Goal: Task Accomplishment & Management: Use online tool/utility

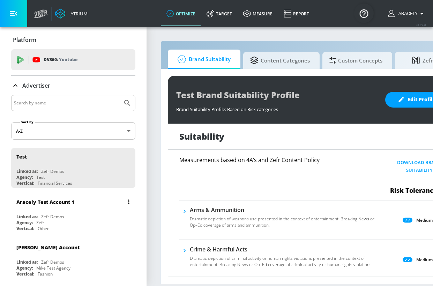
click at [75, 204] on div "Aracely Test Account 1" at bounding box center [74, 201] width 117 height 17
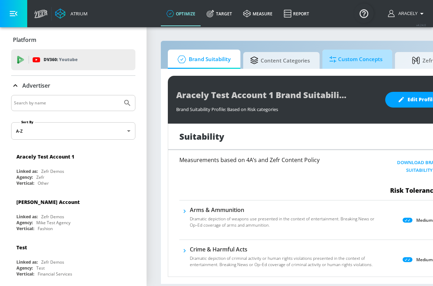
click at [355, 57] on span "Custom Concepts" at bounding box center [356, 59] width 53 height 17
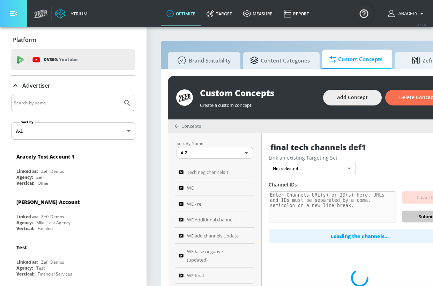
click at [19, 13] on button "button" at bounding box center [13, 13] width 27 height 27
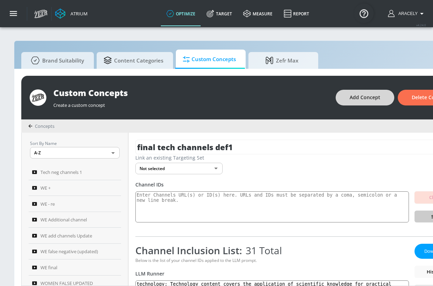
click at [381, 96] on span "Add Concept" at bounding box center [365, 97] width 31 height 9
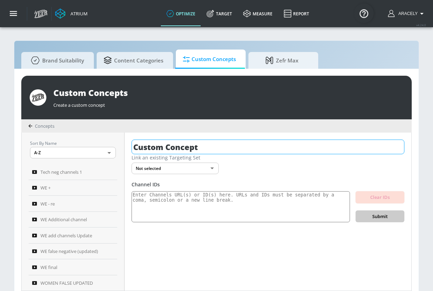
click at [202, 148] on input "Custom Concept" at bounding box center [268, 147] width 273 height 15
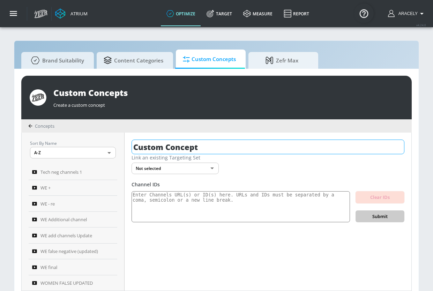
click at [202, 148] on input "Custom Concept" at bounding box center [268, 147] width 273 height 15
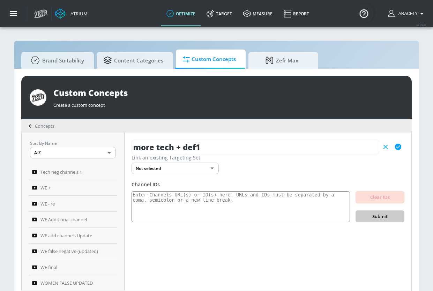
type input "more tech + def1"
click at [397, 144] on icon "button" at bounding box center [398, 147] width 6 height 6
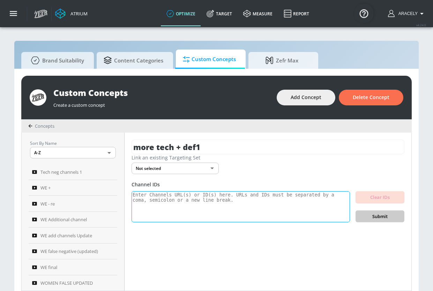
click at [230, 202] on textarea at bounding box center [241, 206] width 219 height 31
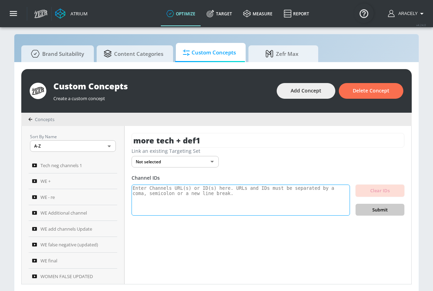
scroll to position [7, 0]
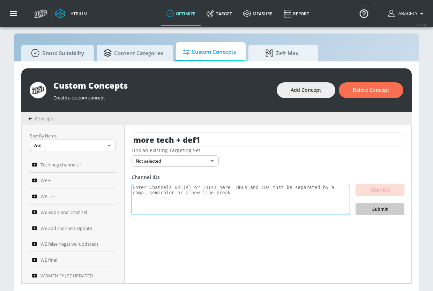
paste textarea "UCmgQ_RCHX_zhOwSGpw9Kmcw UC-ThQPjI6llzO04idWJHz3Q UCZ3IXjZXr_w_VErbufA8mpg UCDx…"
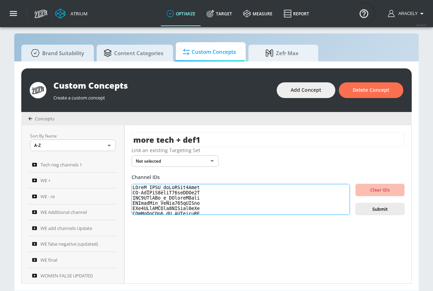
scroll to position [241, 0]
type textarea "UCmgQ_RCHX_zhOwSGpw9Kmcw UC-ThQPjI6llzO04idWJHz3Q UCZ3IXjZXr_w_VErbufA8mpg UCDx…"
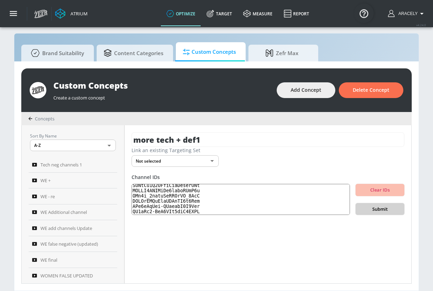
click at [376, 207] on span "Submit" at bounding box center [380, 209] width 38 height 8
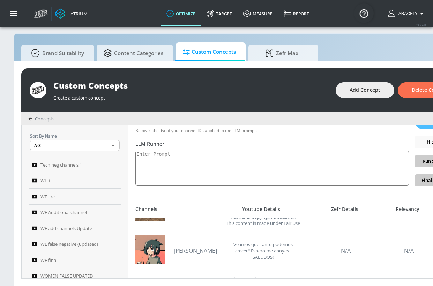
scroll to position [33, 0]
click at [214, 174] on textarea at bounding box center [273, 168] width 274 height 35
paste textarea "Technology content includes electronics product reviews, tech news, technology …"
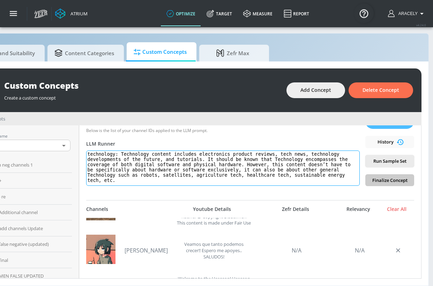
scroll to position [7, 59]
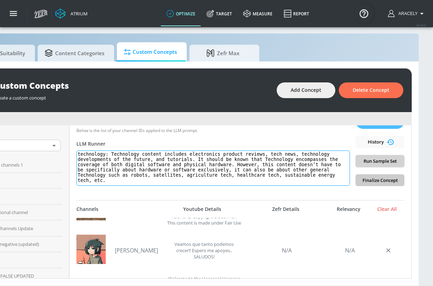
type textarea "technology: Technology content includes electronics product reviews, tech news,…"
click at [382, 162] on span "Run Sample Set" at bounding box center [380, 161] width 38 height 8
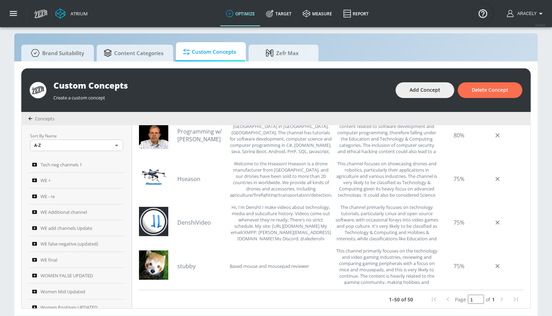
scroll to position [95, 0]
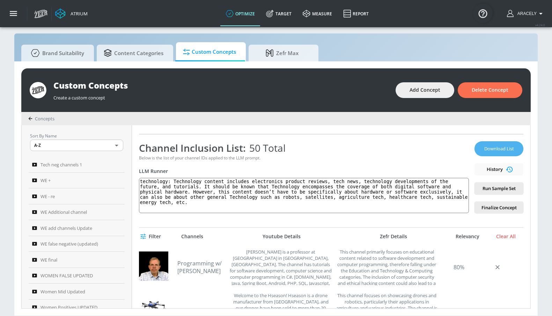
click at [433, 149] on span "Download List" at bounding box center [499, 149] width 35 height 8
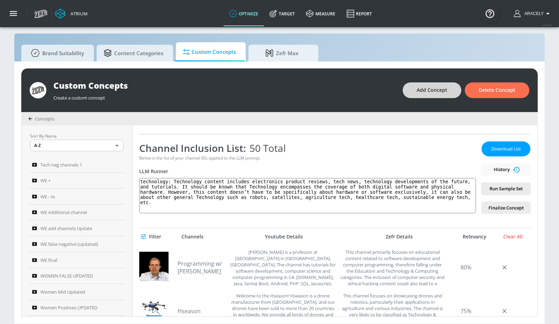
click at [417, 89] on button "Add Concept" at bounding box center [432, 90] width 59 height 16
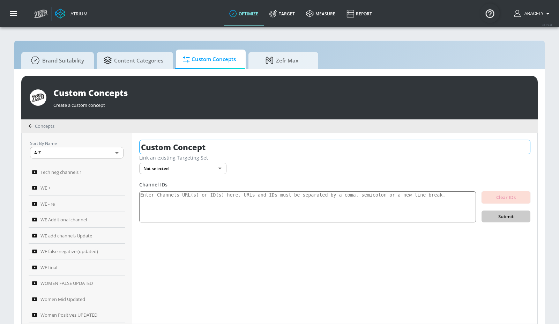
click at [235, 149] on input "Custom Concept" at bounding box center [334, 147] width 391 height 15
type input "tech additional update1"
click at [433, 148] on icon "button" at bounding box center [524, 147] width 6 height 6
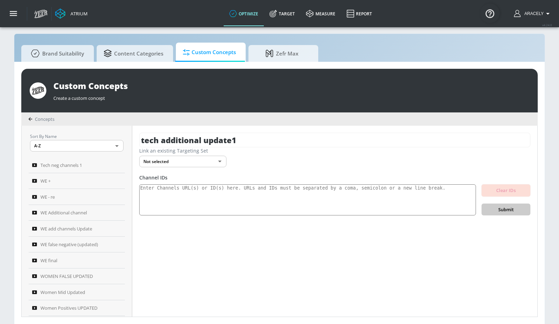
scroll to position [7, 0]
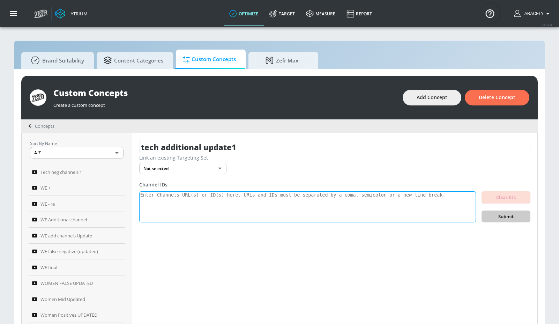
scroll to position [7, 0]
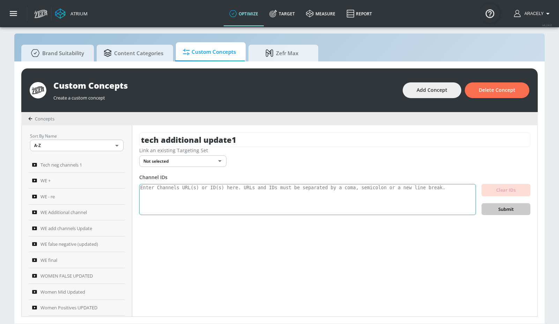
click at [230, 193] on textarea at bounding box center [307, 199] width 337 height 31
paste textarea "UCUSqKFDbRaaWQTaMN3r4Pbg UCytUQByPq_7IyAous9B5vzg UCyLzGaCRg9_oP_TMDsmdwUA UCxy…"
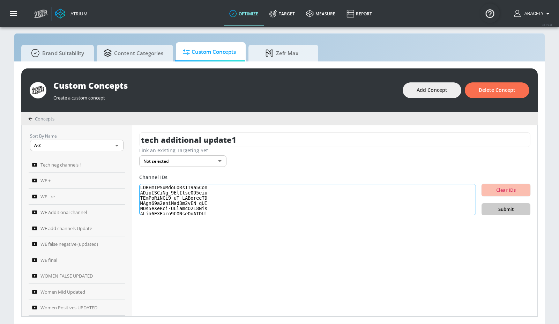
scroll to position [232, 0]
type textarea "UCUSqKFDbRaaWQTaMN3r4Pbg UCytUQByPq_7IyAous9B5vzg UCyLzGaCRg9_oP_TMDsmdwUA UCxy…"
click at [433, 204] on button "Submit" at bounding box center [506, 209] width 49 height 12
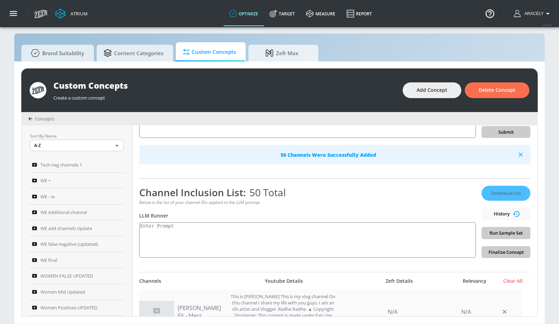
scroll to position [147, 0]
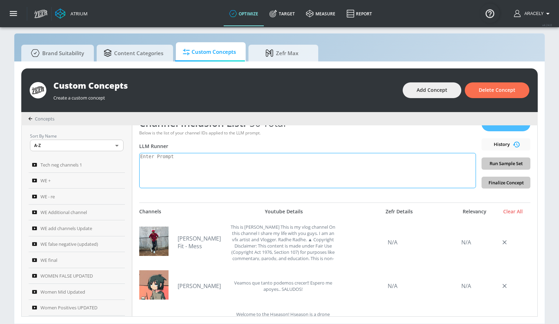
click at [233, 169] on textarea at bounding box center [307, 170] width 337 height 35
paste textarea "Technology content covers the application of scientific knowledge for practical…"
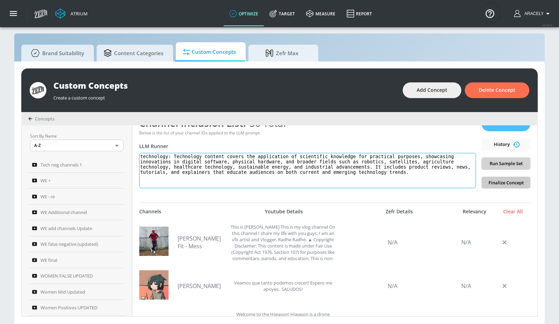
type textarea "technology: Technology content covers the application of scientific knowledge f…"
click at [433, 164] on span "Run Sample Set" at bounding box center [507, 164] width 38 height 8
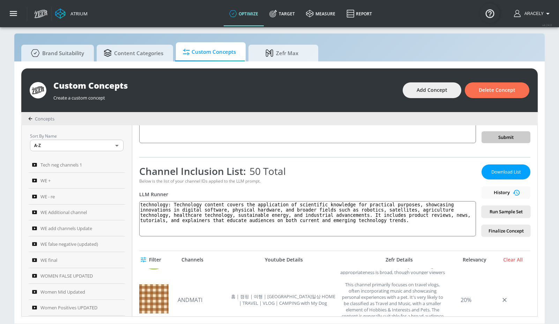
scroll to position [67, 0]
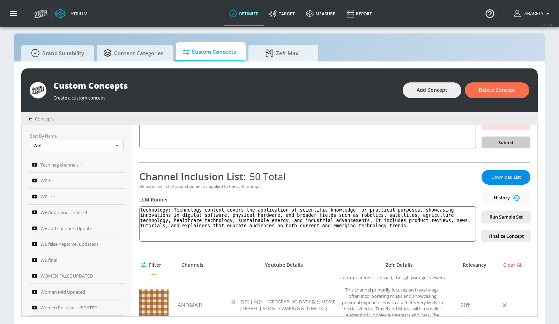
click at [433, 180] on span "Download List" at bounding box center [506, 177] width 35 height 8
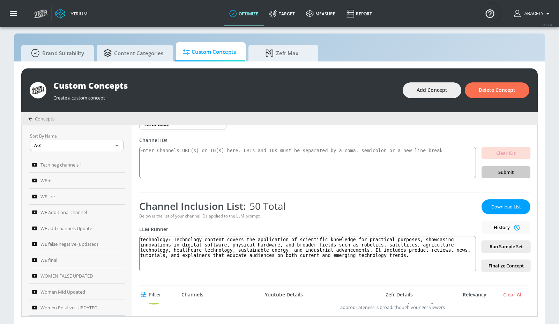
scroll to position [0, 0]
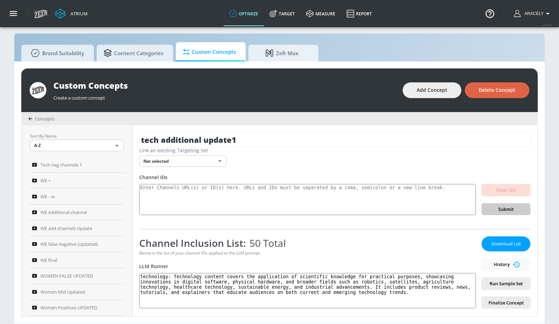
click at [433, 90] on span "Delete Concept" at bounding box center [497, 90] width 37 height 9
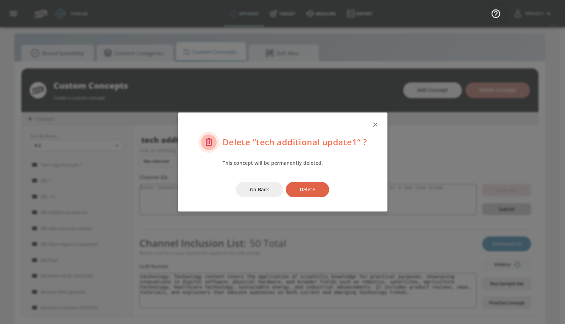
click at [310, 195] on button "Delete" at bounding box center [307, 190] width 43 height 16
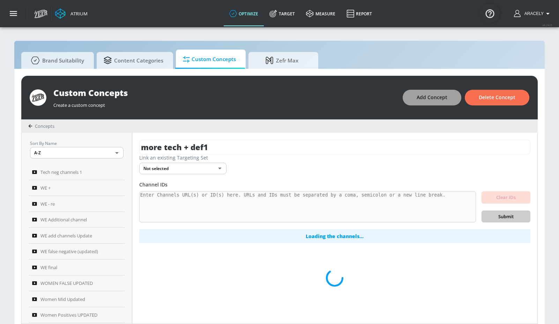
click at [431, 98] on span "Add Concept" at bounding box center [432, 97] width 31 height 9
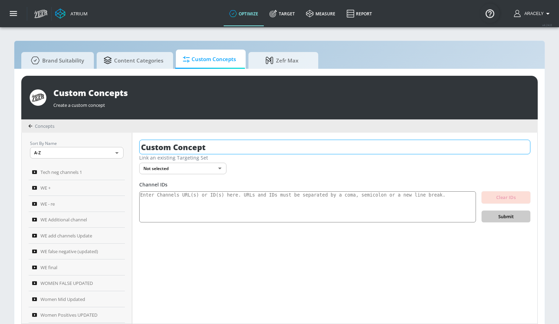
click at [281, 151] on input "Custom Concept" at bounding box center [334, 147] width 391 height 15
click at [281, 152] on input "Custom Concept" at bounding box center [334, 147] width 391 height 15
click at [280, 151] on input "Custom Concept" at bounding box center [334, 147] width 391 height 15
click at [278, 149] on input "Custom Concept" at bounding box center [334, 147] width 391 height 15
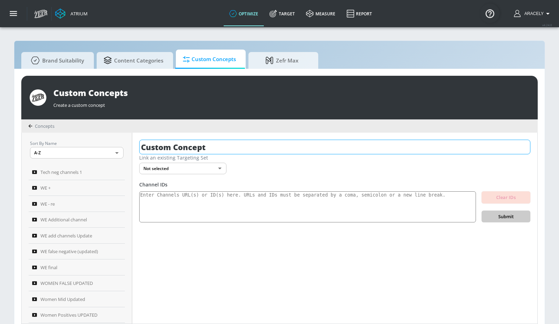
click at [278, 149] on input "Custom Concept" at bounding box center [334, 147] width 391 height 15
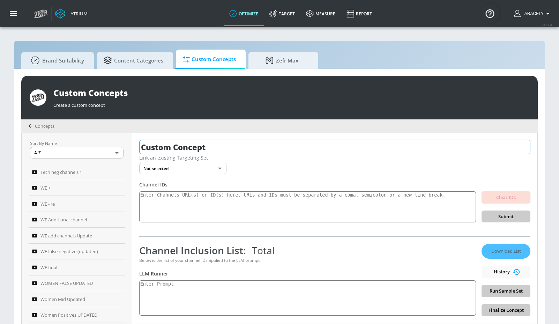
click at [280, 148] on input "Custom Concept" at bounding box center [334, 147] width 391 height 15
type input "D"
type input "d"
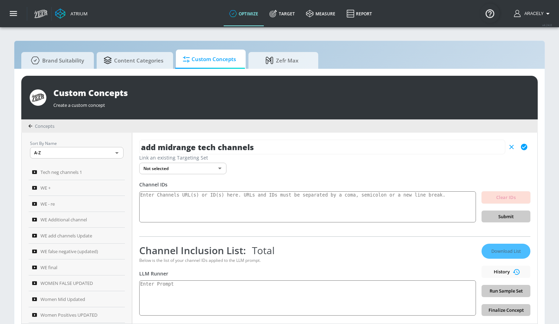
type input "add midrange tech channels"
click at [433, 147] on icon "button" at bounding box center [524, 147] width 6 height 6
click at [250, 197] on textarea at bounding box center [307, 206] width 337 height 31
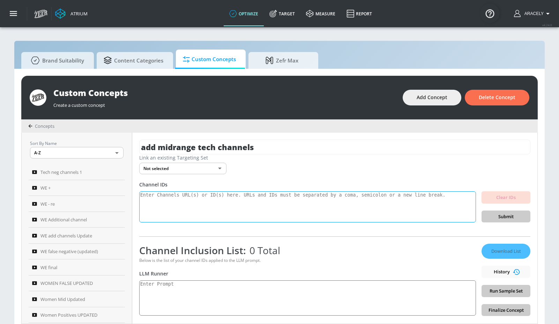
click at [224, 205] on textarea at bounding box center [307, 206] width 337 height 31
paste textarea "UCqSMP263MA5_UWzg_4jNJ_Q UCalw03WSHa09iZnA0FGra4Q UCVXIvRO0RoTgfQsc0xvZQVA UC2j…"
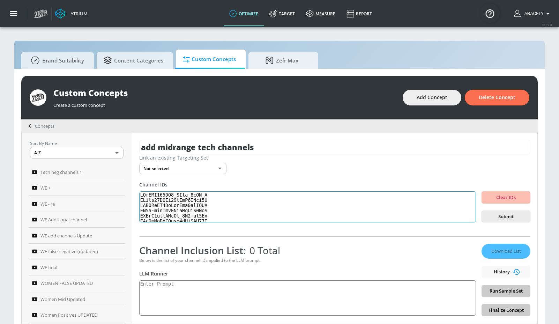
scroll to position [232, 0]
type textarea "UCqSMP263MA5_UWzg_4jNJ_Q UCalw03WSHa09iZnA0FGra4Q UCVXIvRO0RoTgfQsc0xvZQVA UC2j…"
click at [433, 217] on span "Submit" at bounding box center [507, 217] width 38 height 8
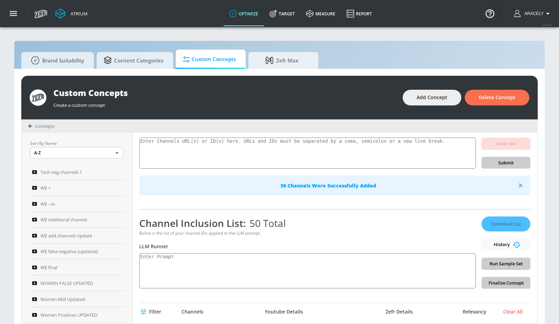
scroll to position [58, 0]
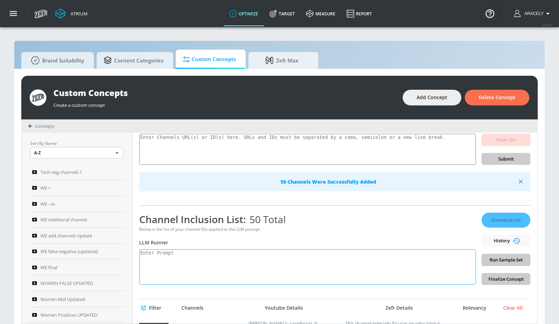
click at [277, 258] on textarea at bounding box center [307, 266] width 337 height 35
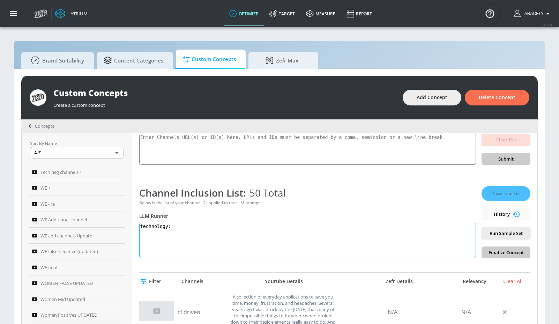
paste textarea "Technology content includes electronics product reviews, tech news, technology …"
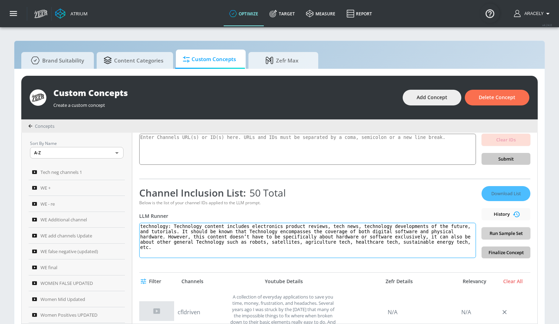
type textarea "technology: Technology content includes electronics product reviews, tech news,…"
click at [433, 230] on span "Run Sample Set" at bounding box center [507, 233] width 38 height 8
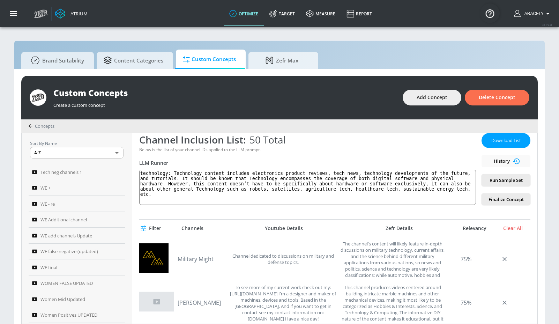
scroll to position [0, 0]
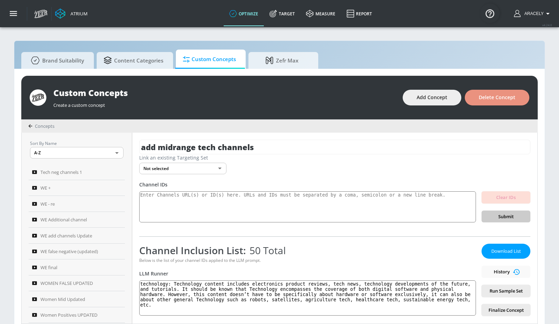
click at [433, 96] on span "Delete Concept" at bounding box center [497, 97] width 37 height 9
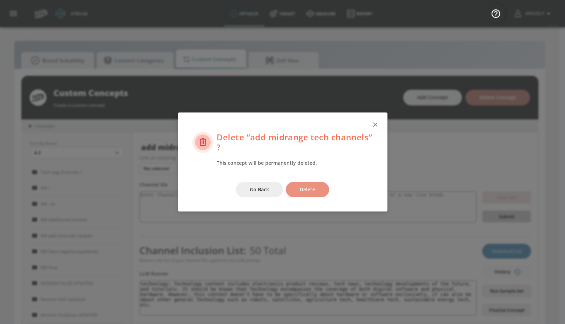
click at [314, 194] on button "Delete" at bounding box center [307, 190] width 43 height 16
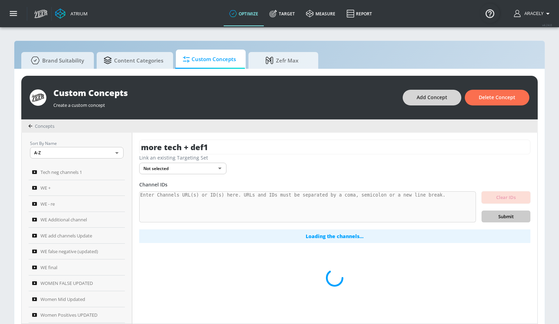
click at [427, 99] on span "Add Concept" at bounding box center [432, 97] width 31 height 9
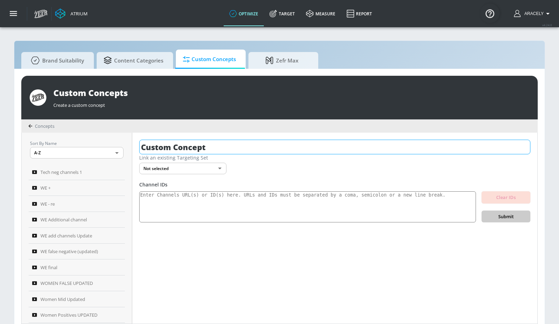
click at [186, 141] on input "Custom Concept" at bounding box center [334, 147] width 391 height 15
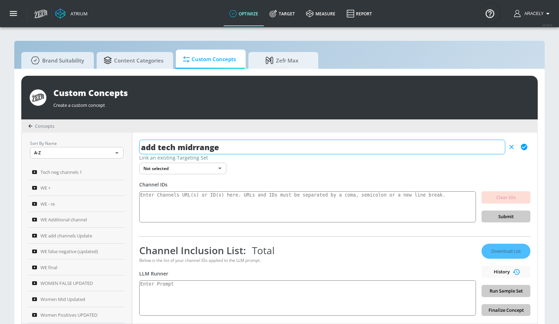
click at [198, 146] on input "add tech midrrange" at bounding box center [322, 147] width 366 height 15
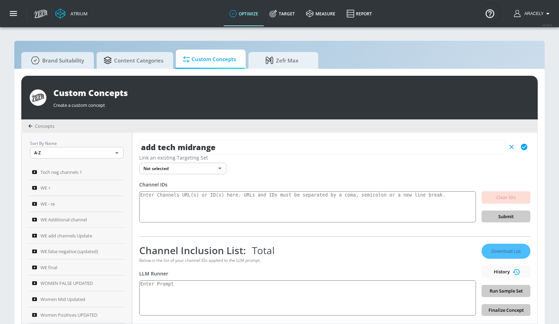
type input "add tech midrange"
click at [433, 146] on icon "button" at bounding box center [524, 147] width 6 height 6
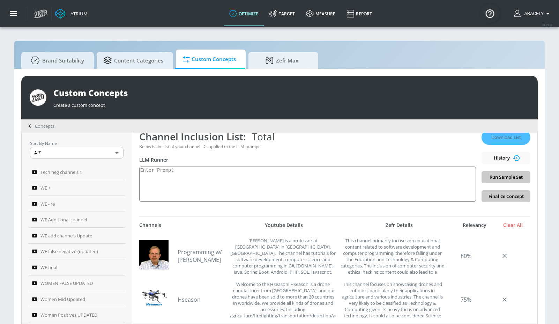
scroll to position [103, 0]
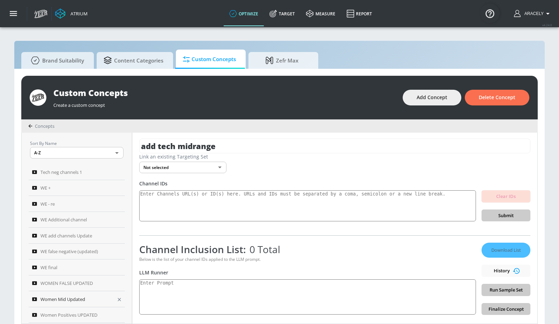
scroll to position [1, 0]
click at [180, 196] on textarea at bounding box center [307, 205] width 337 height 31
paste textarea "UCqSMP263MA5_UWzg_4jNJ_Q UCalw03WSHa09iZnA0FGra4Q UCVXIvRO0RoTgfQsc0xvZQVA UC2j…"
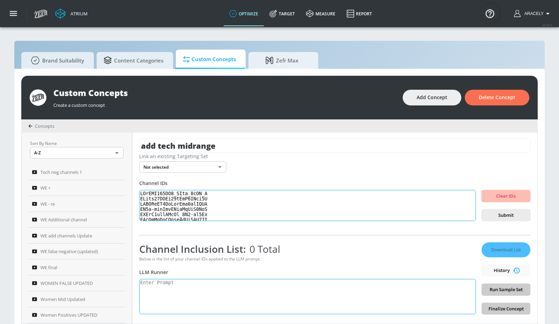
scroll to position [232, 0]
type textarea "UCqSMP263MA5_UWzg_4jNJ_Q UCalw03WSHa09iZnA0FGra4Q UCVXIvRO0RoTgfQsc0xvZQVA UC2j…"
click at [178, 291] on textarea at bounding box center [307, 296] width 337 height 35
click at [433, 214] on span "Submit" at bounding box center [507, 215] width 38 height 8
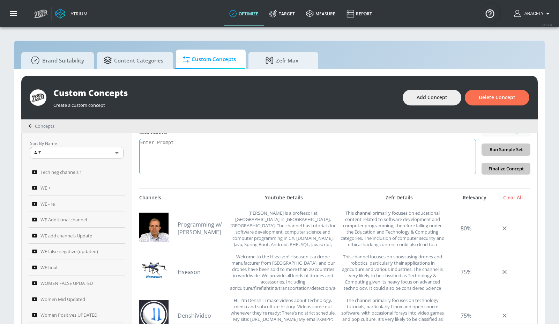
scroll to position [170, 0]
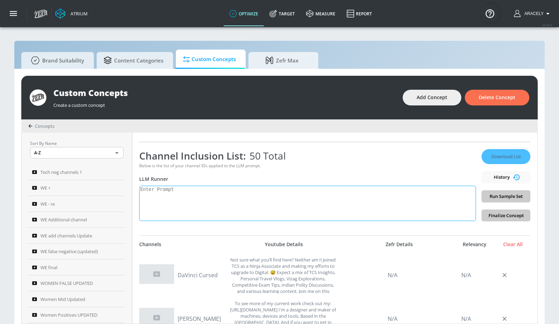
click at [239, 204] on textarea at bounding box center [307, 203] width 337 height 35
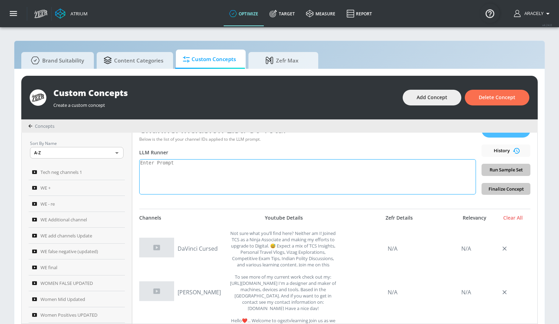
scroll to position [95, 0]
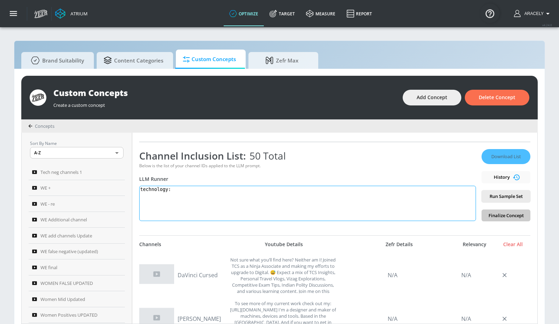
paste textarea "Technology content includes electronics product reviews, tech news, technology …"
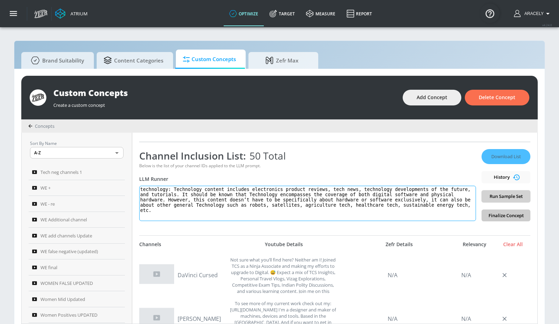
type textarea "technology: Technology content includes electronics product reviews, tech news,…"
click at [433, 199] on span "Run Sample Set" at bounding box center [507, 196] width 38 height 8
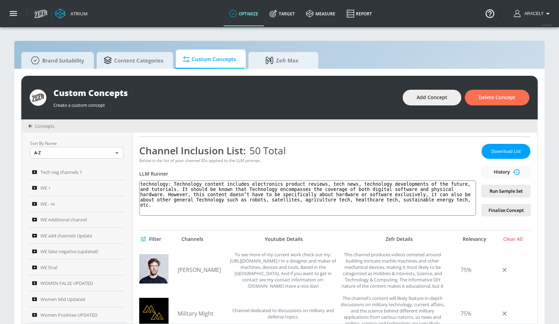
scroll to position [25, 0]
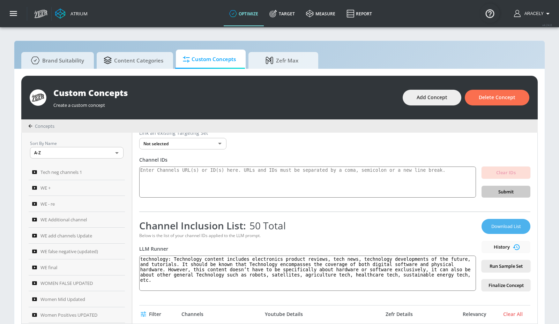
click at [433, 228] on span "Download List" at bounding box center [506, 226] width 35 height 8
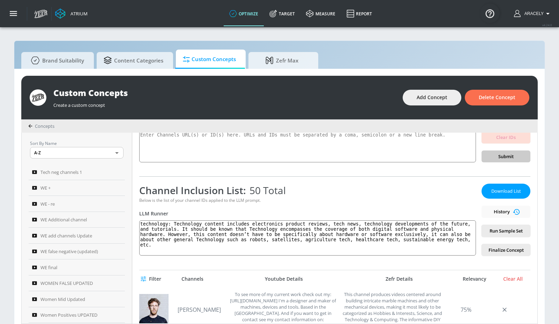
scroll to position [0, 0]
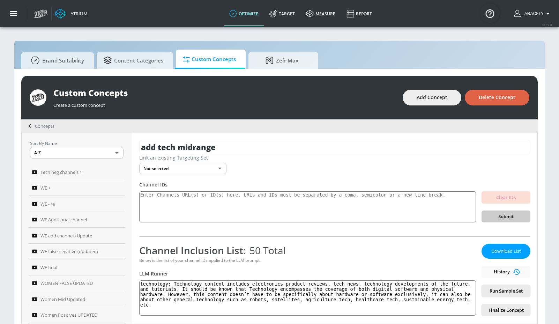
click at [433, 93] on button "Delete Concept" at bounding box center [497, 98] width 65 height 16
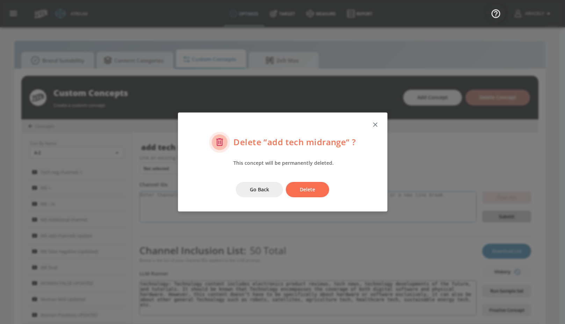
click at [316, 195] on button "Delete" at bounding box center [307, 190] width 43 height 16
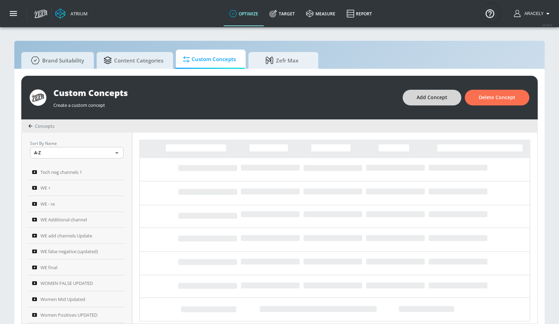
click at [433, 89] on div "Custom Concepts Create a custom concept Add Concept Delete Concept" at bounding box center [279, 98] width 517 height 44
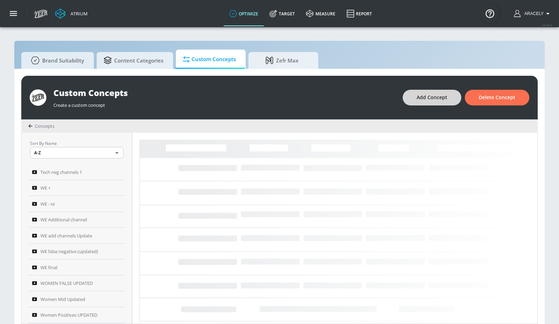
click at [433, 96] on span "Add Concept" at bounding box center [432, 97] width 31 height 9
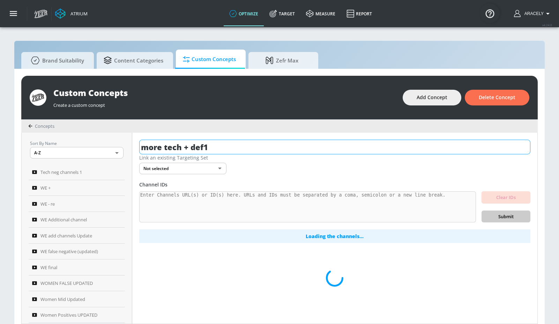
click at [220, 150] on input "more tech + def1" at bounding box center [334, 147] width 391 height 15
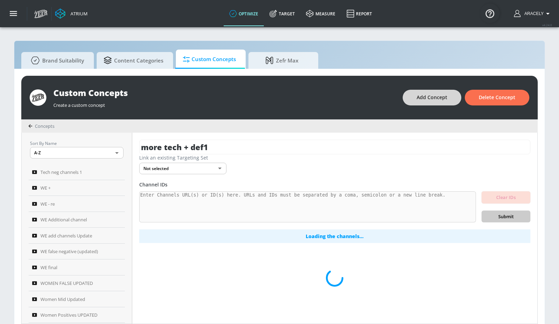
click at [433, 93] on button "Add Concept" at bounding box center [432, 98] width 59 height 16
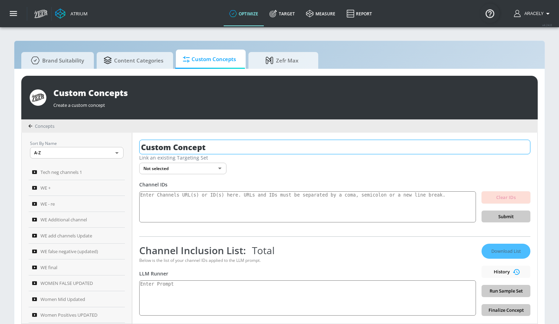
click at [220, 141] on input "Custom Concept" at bounding box center [334, 147] width 391 height 15
type input "t additional midrange channels"
click at [433, 148] on icon "button" at bounding box center [524, 147] width 6 height 6
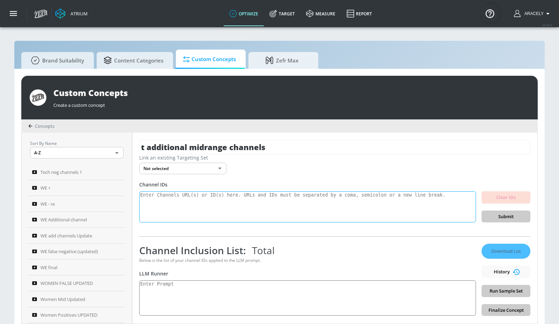
scroll to position [11, 0]
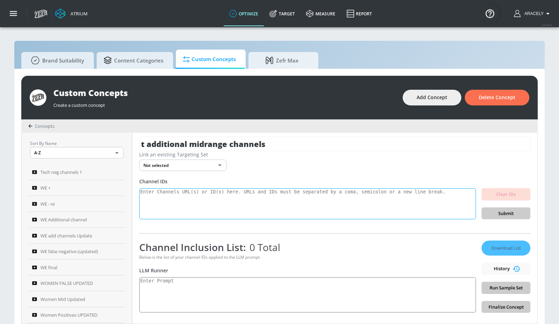
scroll to position [5, 0]
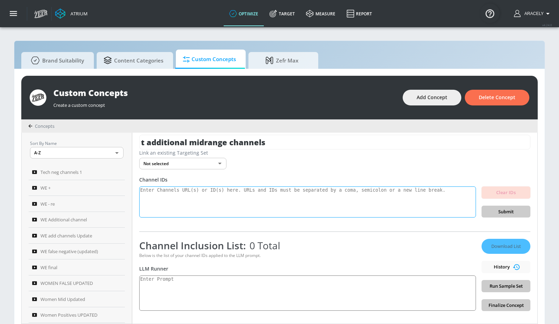
click at [229, 205] on textarea at bounding box center [307, 201] width 337 height 31
paste textarea "UCsLjBFNmTH-hq1q2i76099Q UCeM6ecqBkybhzQuDPs1y-2w UCxSjFCWtFZc37sGQLMx2_Qw UCwu…"
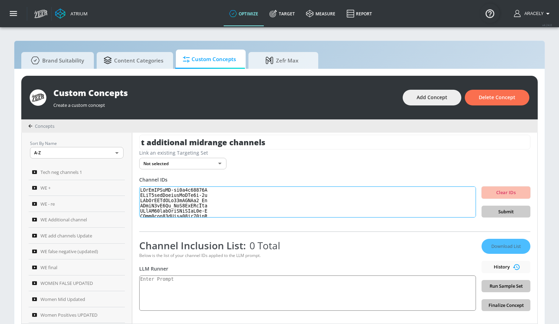
scroll to position [211, 0]
type textarea "UCsLjBFNmTH-hq1q2i76099Q UCeM6ecqBkybhzQuDPs1y-2w UCxSjFCWtFZc37sGQLMx2_Qw UCwu…"
click at [433, 208] on span "Submit" at bounding box center [507, 212] width 38 height 8
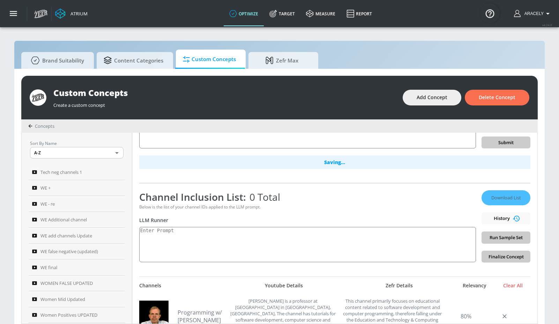
scroll to position [75, 0]
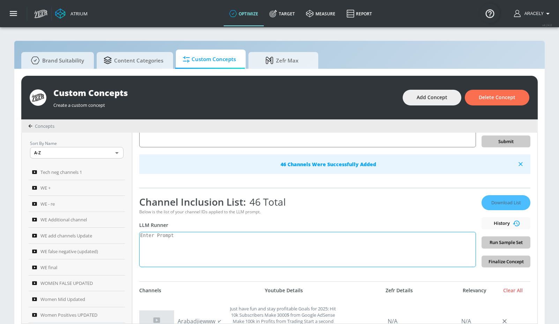
click at [276, 256] on textarea at bounding box center [307, 249] width 337 height 35
type textarea "e"
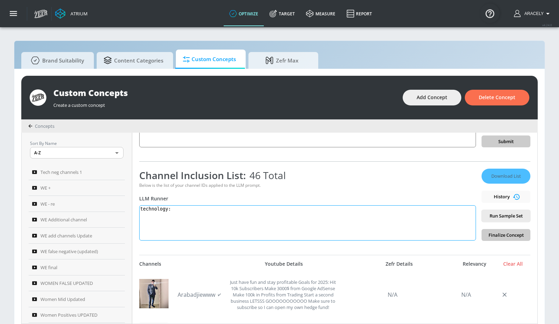
paste textarea "Technology content covers the application of scientific knowledge for practical…"
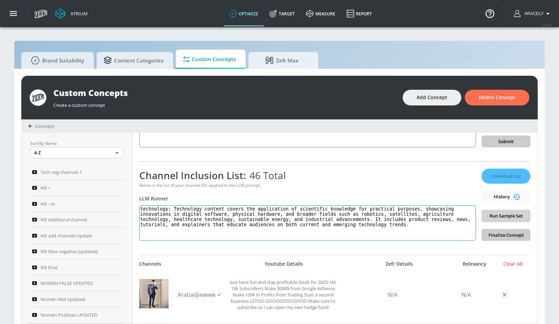
type textarea "technology: Technology content covers the application of scientific knowledge f…"
click at [433, 218] on span "Run Sample Set" at bounding box center [507, 216] width 38 height 8
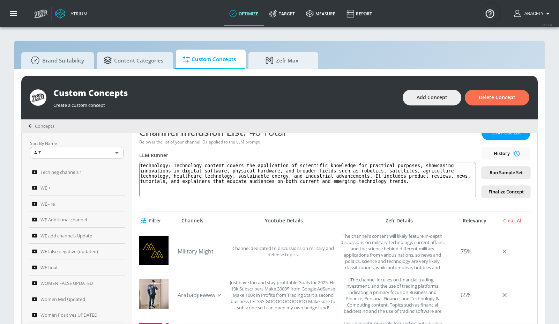
scroll to position [120, 0]
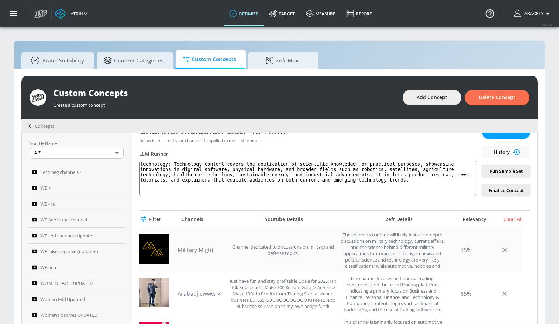
click at [194, 249] on link "Military Might" at bounding box center [202, 250] width 49 height 8
click at [433, 175] on button "Run Sample Set" at bounding box center [506, 171] width 49 height 12
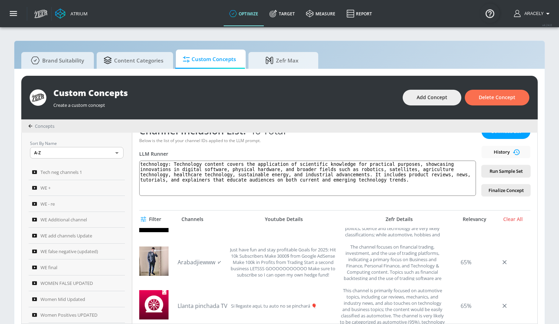
scroll to position [0, 0]
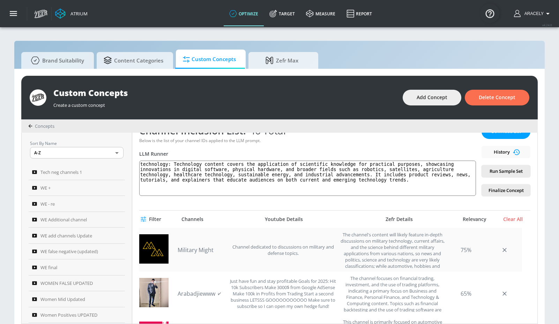
click at [202, 250] on link "Military Might" at bounding box center [202, 250] width 49 height 8
click at [182, 291] on link "Arabadjiewww 🗸" at bounding box center [202, 294] width 49 height 8
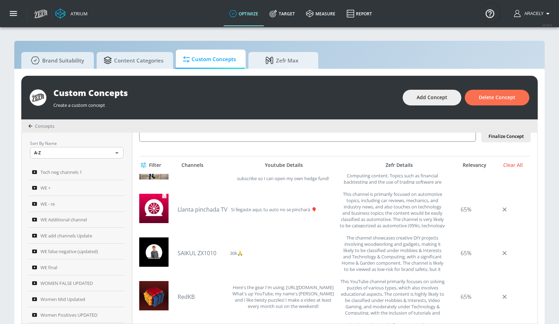
scroll to position [74, 0]
click at [202, 211] on link "Llanta pinchada TV" at bounding box center [203, 209] width 50 height 8
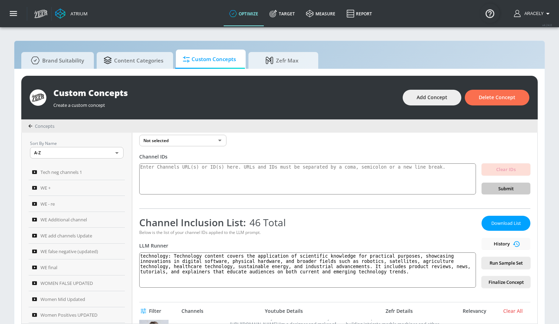
scroll to position [0, 0]
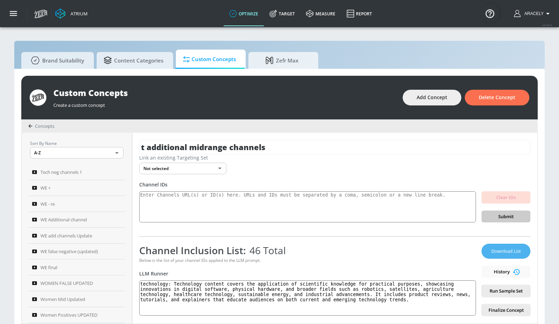
click at [433, 252] on span "Download List" at bounding box center [506, 251] width 35 height 8
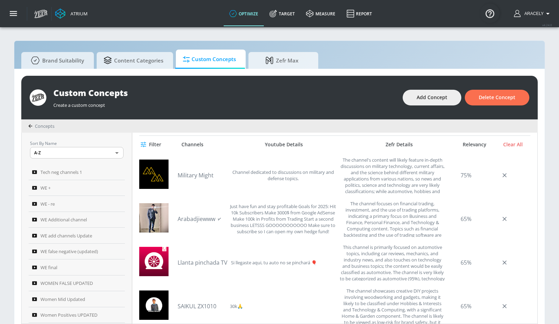
scroll to position [195, 0]
click at [424, 92] on button "Add Concept" at bounding box center [432, 98] width 59 height 16
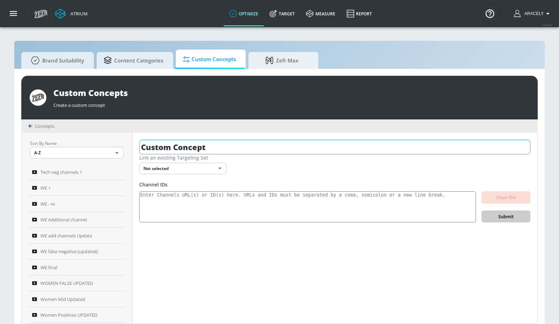
click at [208, 145] on input "Custom Concept" at bounding box center [334, 147] width 391 height 15
click at [209, 145] on input "Custom Concept" at bounding box center [334, 147] width 391 height 15
type input "t"
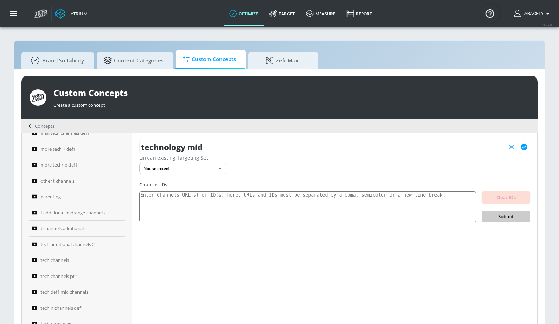
scroll to position [151, 0]
type input "technology mid"
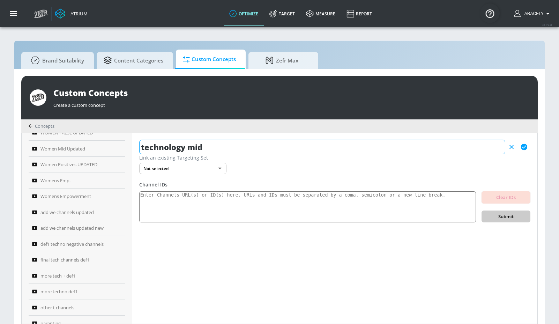
click at [433, 146] on icon "button" at bounding box center [525, 147] width 8 height 8
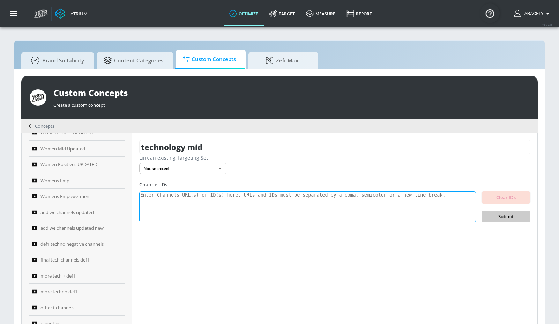
click at [331, 203] on textarea at bounding box center [307, 206] width 337 height 31
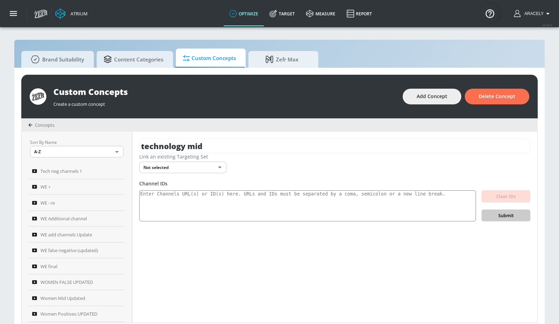
scroll to position [1, 0]
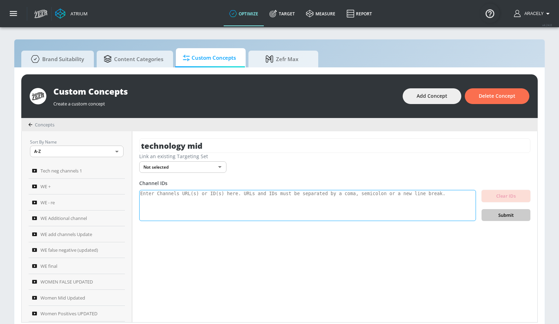
click at [310, 200] on textarea at bounding box center [307, 205] width 337 height 31
paste textarea "UCPnZsMhgq39eQIxqcRZYiVA UC3MShAI56MyvHfsZy8HHYEw UCp22OurRjgCj5oWbgba9Dbw UC3H…"
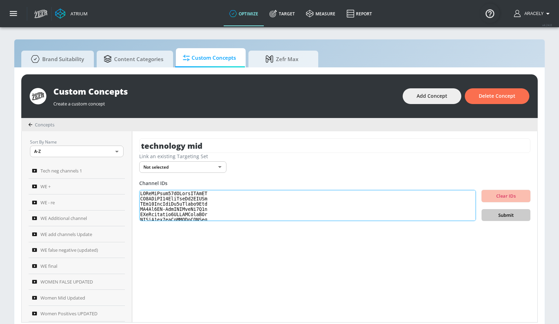
scroll to position [232, 0]
type textarea "UCPnZsMhgq39eQIxqcRZYiVA UC3MShAI56MyvHfsZy8HHYEw UCp22OurRjgCj5oWbgba9Dbw UC3H…"
click at [433, 215] on span "Submit" at bounding box center [507, 215] width 38 height 8
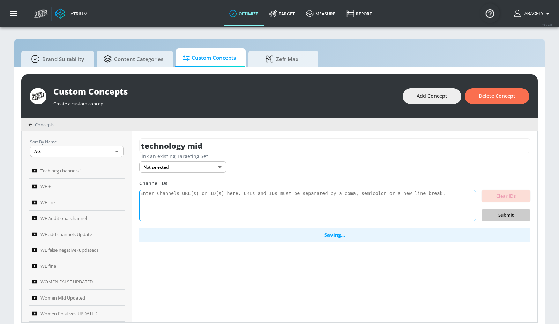
scroll to position [0, 0]
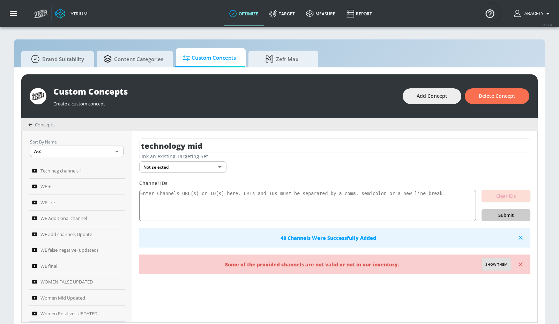
click at [433, 263] on span "Show them" at bounding box center [497, 265] width 22 height 6
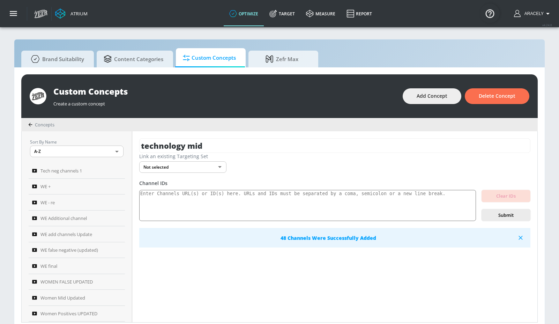
type textarea "Invalid channels: UCNpKiLK2YtTnJrNYloo6FrQ UCRUDi43TzZ8fSaNrsKy7Y-A"
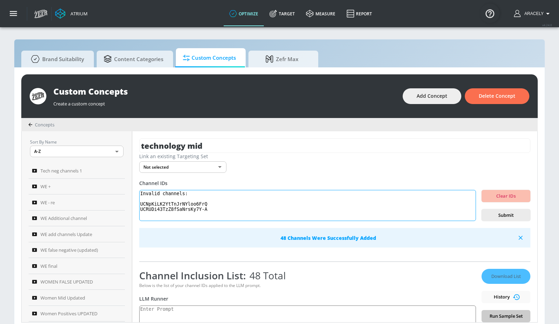
drag, startPoint x: 238, startPoint y: 213, endPoint x: 138, endPoint y: 195, distance: 101.7
click at [138, 195] on div "technology mid Link an existing Targeting Set Not selected none ​ Channel IDs I…" at bounding box center [334, 226] width 405 height 191
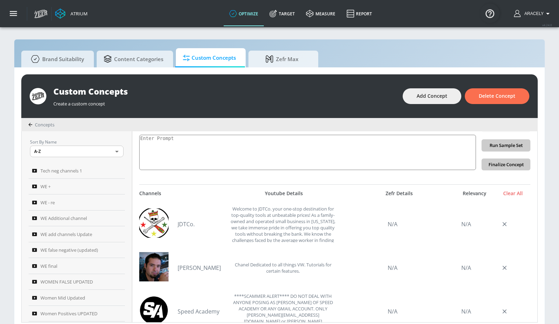
scroll to position [70, 0]
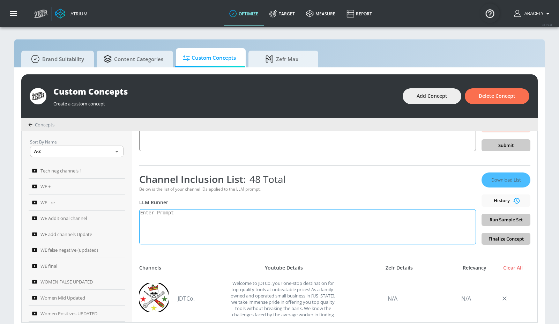
click at [191, 227] on textarea at bounding box center [307, 226] width 337 height 35
paste textarea "Technology content includes electronics product reviews, tech news, technology …"
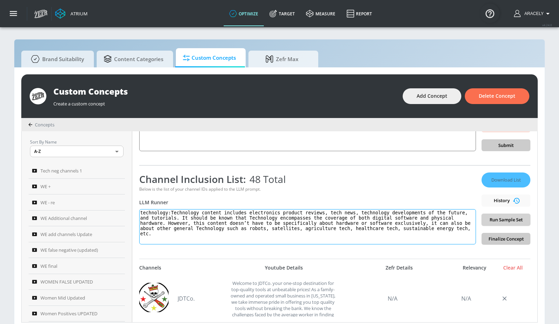
type textarea "technology:Technology content includes electronics product reviews, tech news, …"
click at [433, 218] on span "Run Sample Set" at bounding box center [507, 220] width 38 height 8
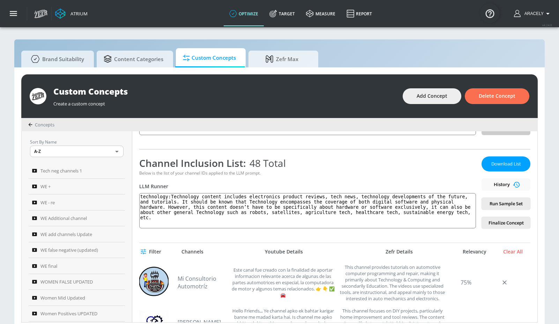
scroll to position [79, 0]
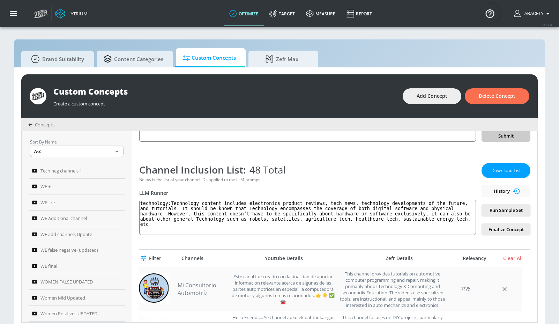
click at [201, 287] on link "Mi Consultorio Automotríz" at bounding box center [202, 288] width 49 height 15
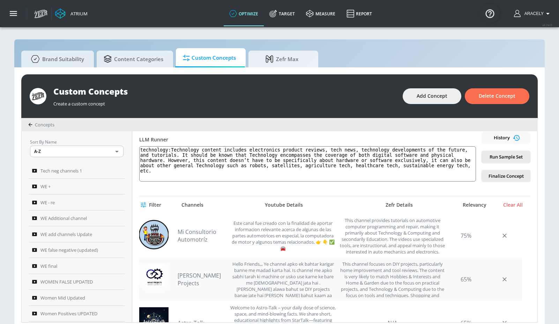
scroll to position [138, 0]
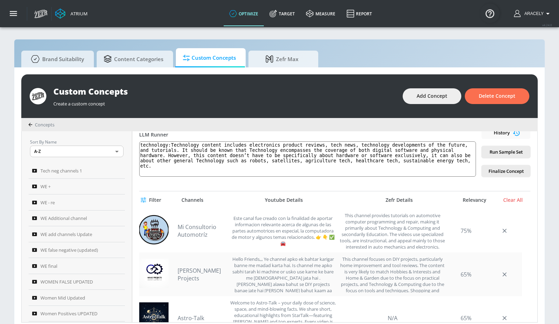
click at [205, 271] on link "[PERSON_NAME] Projects" at bounding box center [202, 274] width 49 height 15
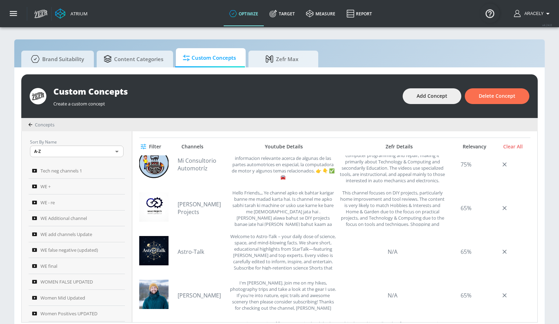
scroll to position [26, 0]
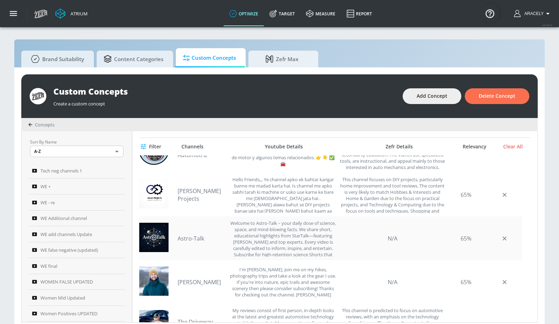
click at [193, 238] on link "Astro-Talk" at bounding box center [202, 239] width 49 height 8
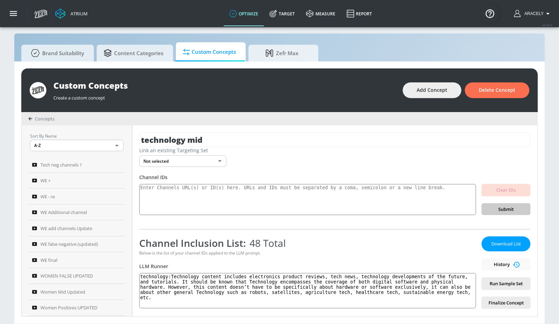
scroll to position [0, 0]
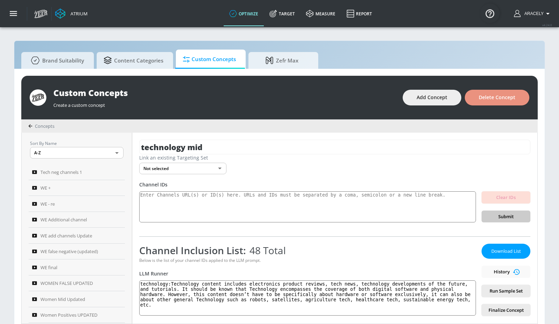
click at [433, 97] on span "Delete Concept" at bounding box center [497, 97] width 37 height 9
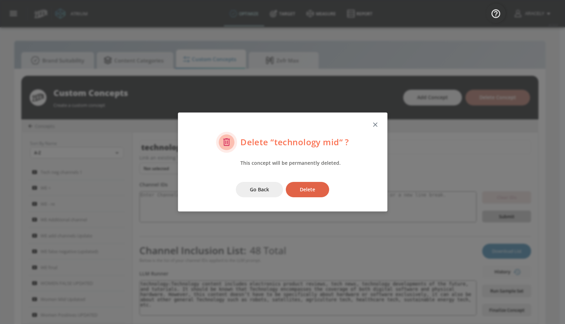
click at [313, 188] on span "Delete" at bounding box center [307, 189] width 15 height 9
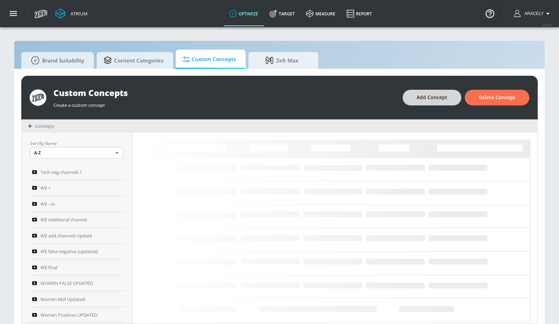
click at [425, 95] on span "Add Concept" at bounding box center [432, 97] width 31 height 9
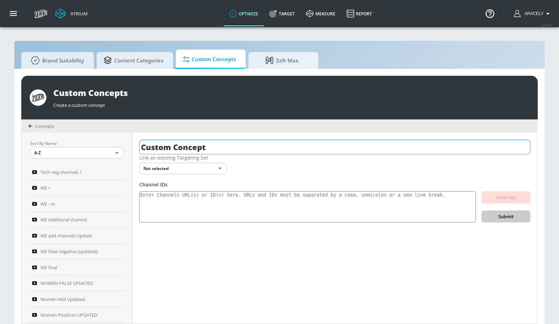
click at [221, 147] on input "Custom Concept" at bounding box center [334, 147] width 391 height 15
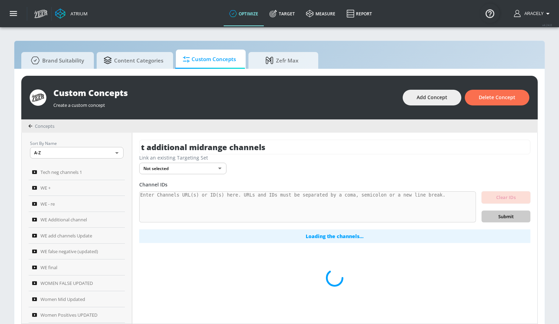
scroll to position [7, 0]
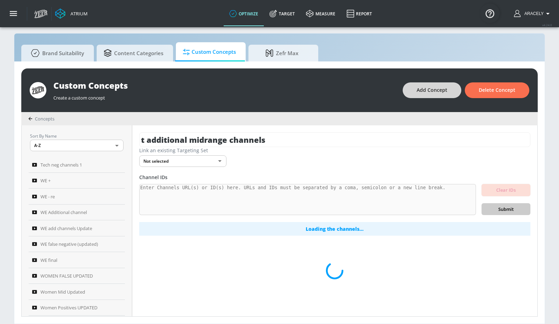
drag, startPoint x: 454, startPoint y: 82, endPoint x: 446, endPoint y: 83, distance: 8.9
click at [433, 82] on div "Custom Concepts Create a custom concept Add Concept Delete Concept" at bounding box center [279, 90] width 517 height 44
click at [433, 84] on button "Add Concept" at bounding box center [432, 90] width 59 height 16
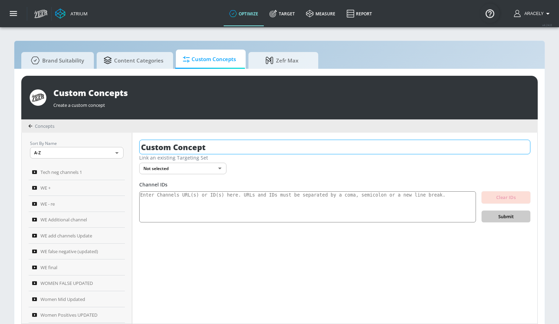
click at [248, 144] on input "Custom Concept" at bounding box center [334, 147] width 391 height 15
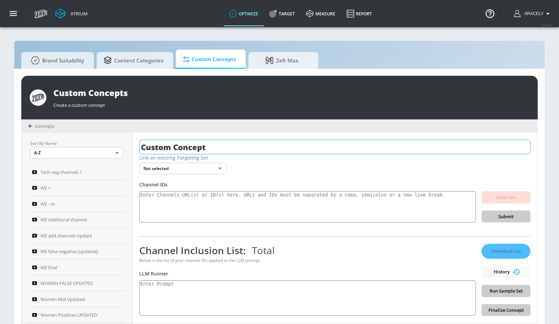
click at [247, 144] on input "Custom Concept" at bounding box center [334, 147] width 391 height 15
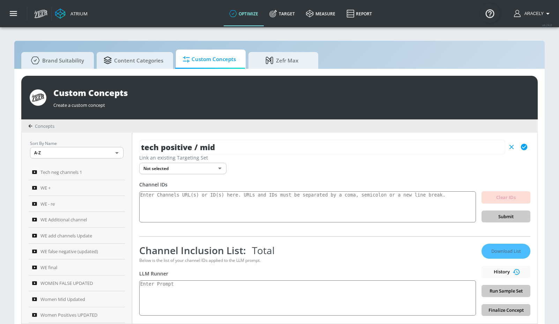
type input "tech positive / mid"
click at [433, 148] on icon "button" at bounding box center [525, 147] width 8 height 8
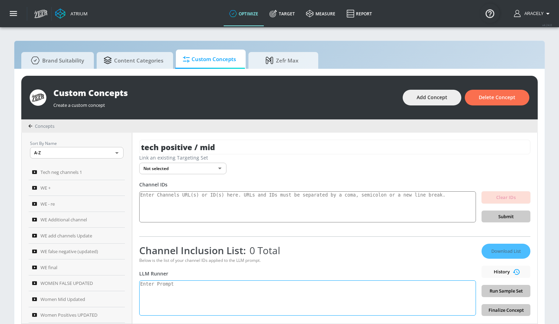
click at [184, 288] on textarea at bounding box center [307, 297] width 337 height 35
click at [198, 201] on textarea at bounding box center [307, 206] width 337 height 31
paste textarea "UCyO4rSntt4GVSHbMi9dWNKA UCq9euQ9uDSgyNy-PjrmTzpw UC38hqpIRVeK7d00iNM8bJwQ UC4b…"
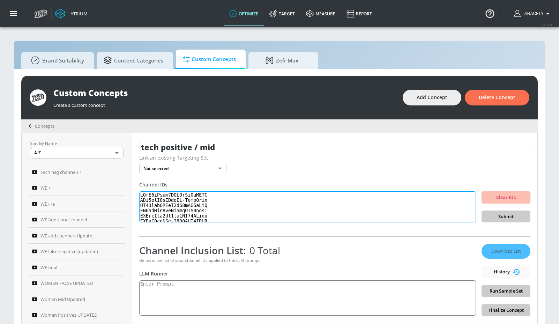
scroll to position [232, 0]
type textarea "UCyO4rSntt4GVSHbMi9dWNKA UCq9euQ9uDSgyNy-PjrmTzpw UC38hqpIRVeK7d00iNM8bJwQ UC4b…"
click at [433, 218] on span "Submit" at bounding box center [507, 217] width 38 height 8
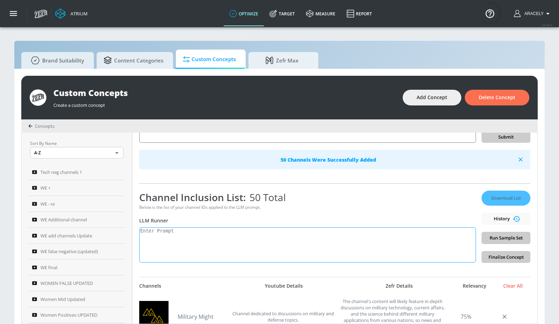
scroll to position [80, 0]
click at [237, 241] on textarea at bounding box center [307, 244] width 337 height 35
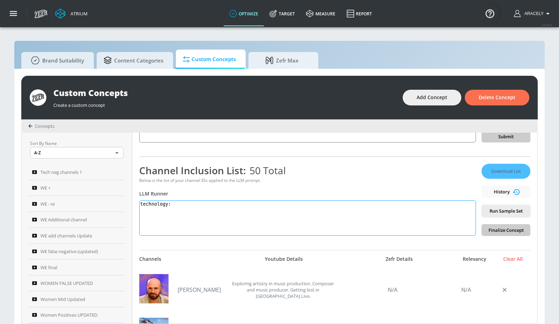
paste textarea "Technology content includes electronics product reviews, tech news, technology …"
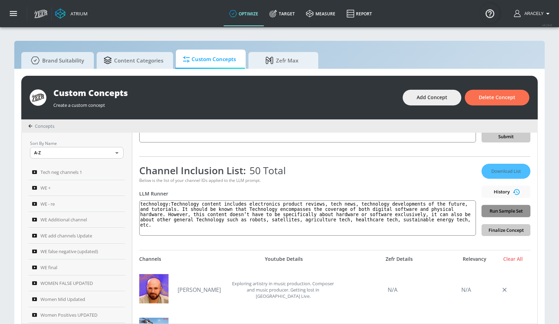
click at [433, 211] on span "Run Sample Set" at bounding box center [507, 211] width 38 height 8
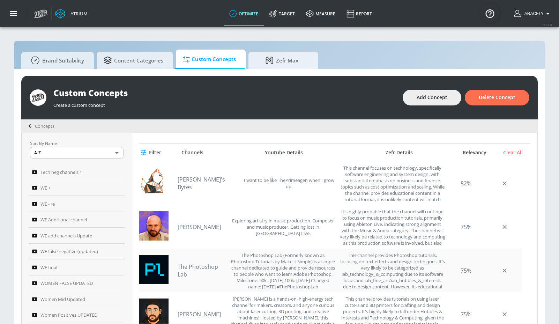
scroll to position [170, 0]
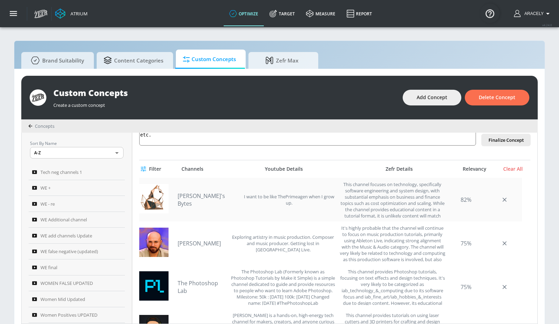
click at [185, 199] on link "[PERSON_NAME]'s Bytes" at bounding box center [208, 199] width 61 height 15
click at [198, 247] on link "[PERSON_NAME]" at bounding box center [202, 244] width 49 height 8
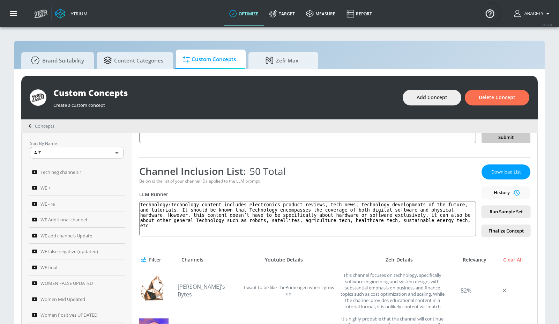
scroll to position [68, 0]
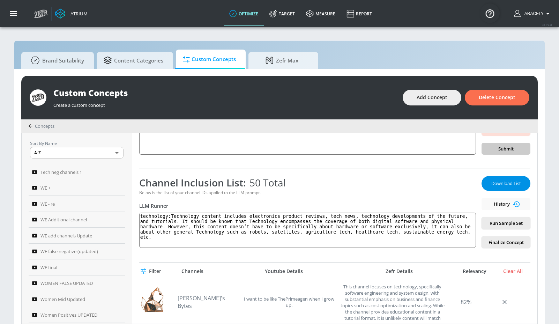
click at [433, 184] on span "Download List" at bounding box center [506, 184] width 35 height 8
drag, startPoint x: 174, startPoint y: 214, endPoint x: 281, endPoint y: 262, distance: 117.4
click at [281, 262] on div "tech positive / mid Link an existing Targeting Set Not selected none ​ Channel …" at bounding box center [334, 228] width 405 height 191
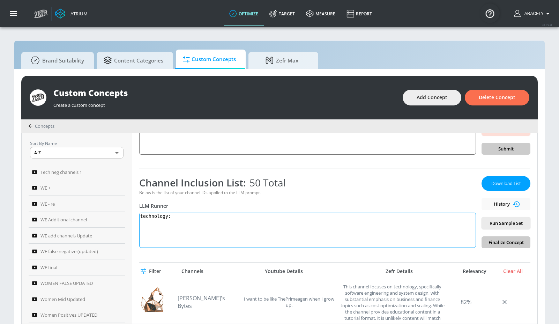
paste textarea "Technology content covers the application of scientific knowledge for practical…"
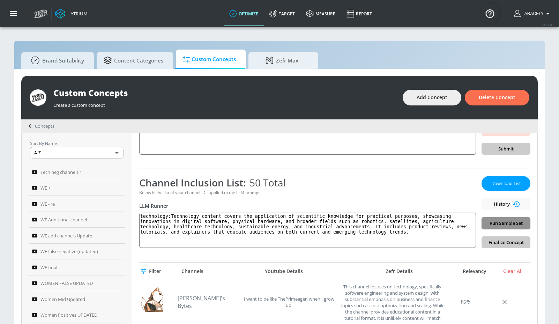
click at [433, 227] on span "Run Sample Set" at bounding box center [507, 223] width 38 height 8
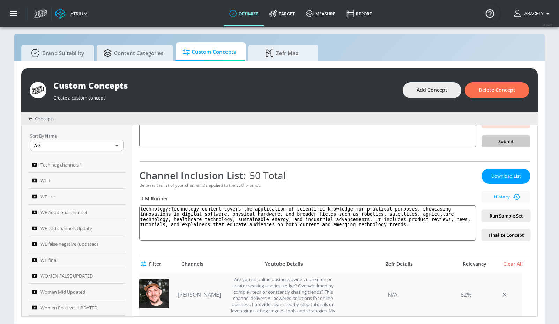
click at [201, 291] on link "[PERSON_NAME]" at bounding box center [202, 295] width 49 height 8
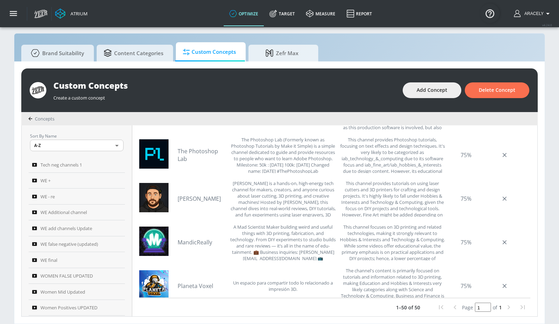
scroll to position [87, 0]
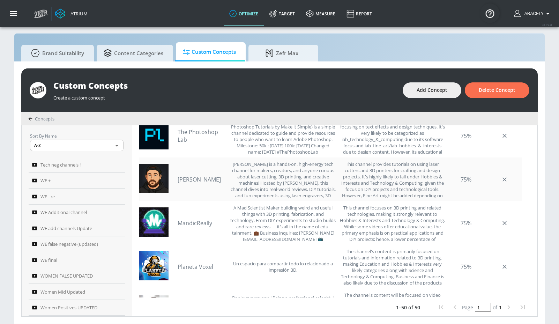
click at [205, 176] on link "[PERSON_NAME]" at bounding box center [202, 180] width 49 height 8
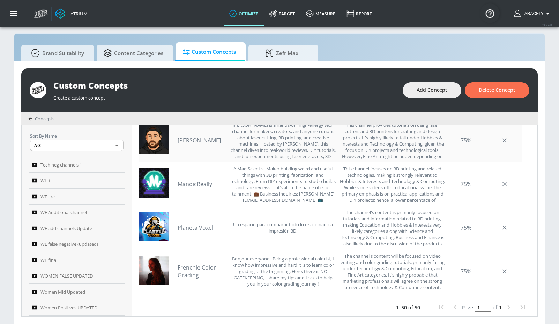
scroll to position [126, 0]
click at [197, 182] on link "MandicReally" at bounding box center [202, 184] width 49 height 8
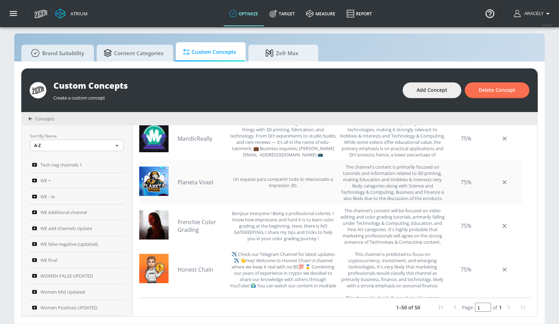
scroll to position [173, 0]
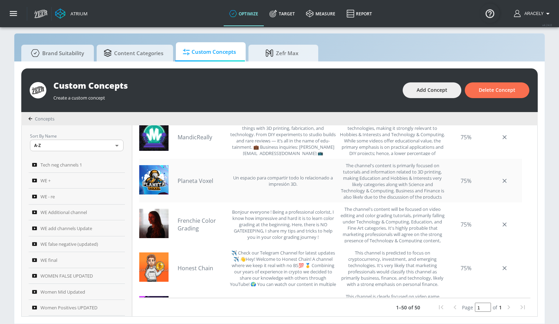
click at [207, 184] on div "Planeta Voxel Un espacio para compartir todo lo relacionado a impresión 3D." at bounding box center [257, 180] width 159 height 37
click at [204, 181] on link "Planeta Voxel" at bounding box center [202, 181] width 49 height 8
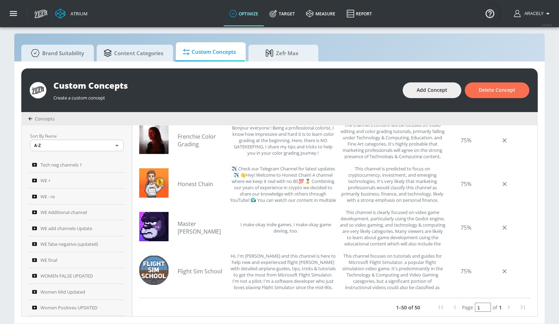
scroll to position [256, 0]
click at [199, 145] on link "Frenchie Color Grading" at bounding box center [202, 140] width 49 height 15
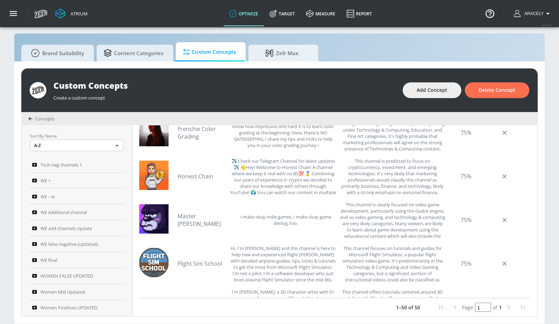
scroll to position [266, 0]
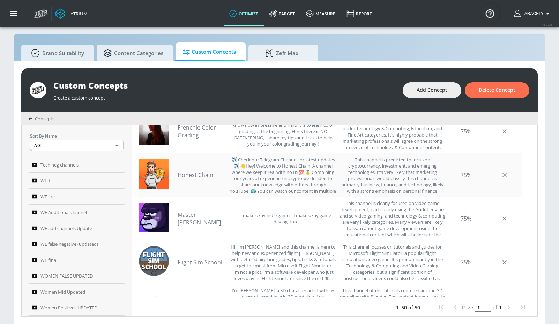
click at [200, 169] on div "Honest Chain ✈️ Check our Telegram Channel for latest updates✈️ 👋Hey! Welcome t…" at bounding box center [257, 174] width 159 height 37
click at [202, 172] on link "Honest Chain" at bounding box center [202, 175] width 49 height 8
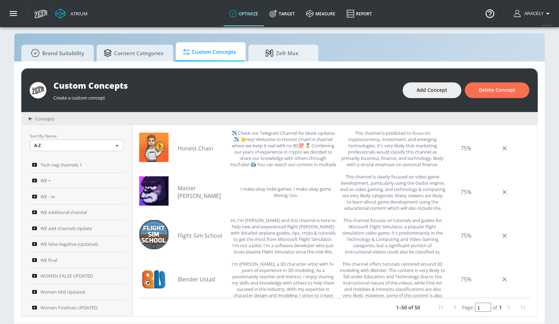
scroll to position [294, 0]
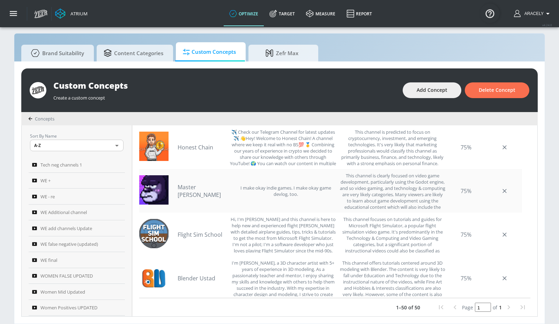
click at [203, 186] on link "Master [PERSON_NAME]" at bounding box center [205, 190] width 54 height 15
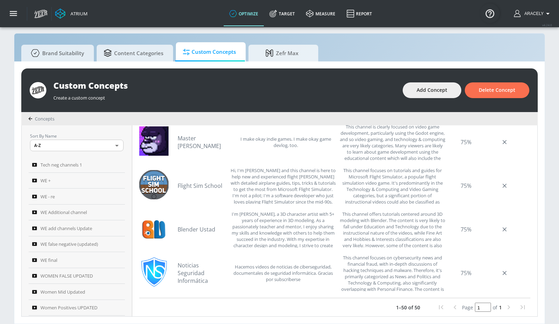
scroll to position [350, 0]
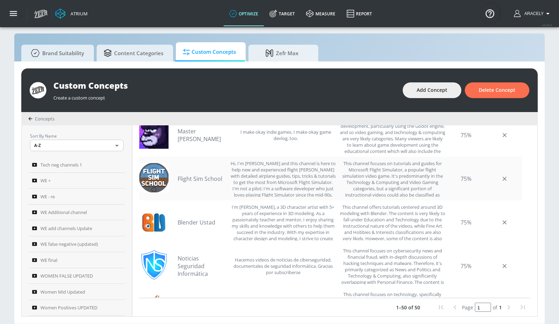
click at [194, 176] on link "Flight Sim School" at bounding box center [202, 179] width 49 height 8
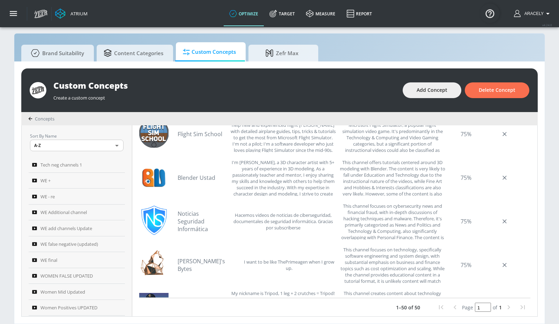
scroll to position [395, 0]
click at [205, 178] on link "Blender Ustad" at bounding box center [202, 178] width 49 height 8
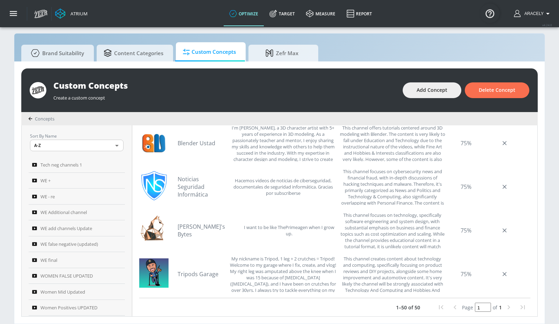
scroll to position [433, 0]
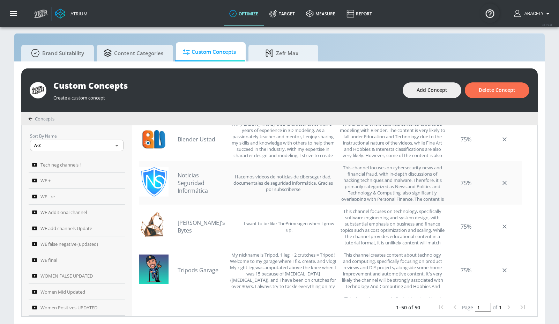
click at [200, 185] on link "Noticias Seguridad Informática" at bounding box center [202, 182] width 49 height 23
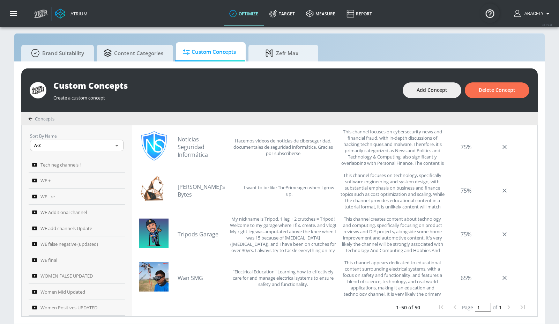
scroll to position [491, 0]
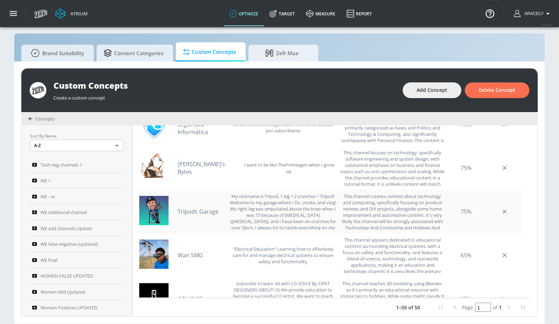
click at [203, 211] on link "Tripods Garage" at bounding box center [202, 212] width 49 height 8
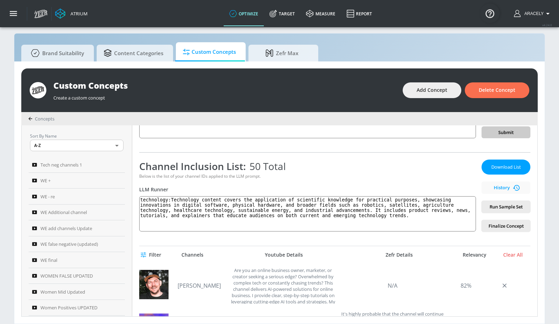
scroll to position [0, 0]
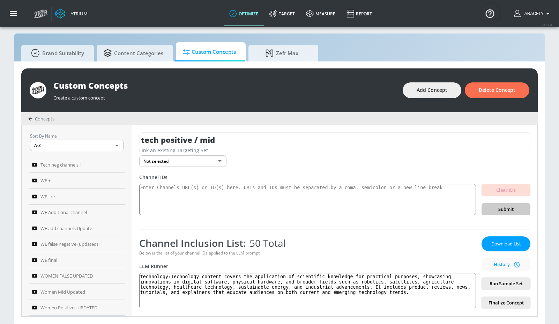
click at [433, 242] on span "Download List" at bounding box center [506, 244] width 35 height 8
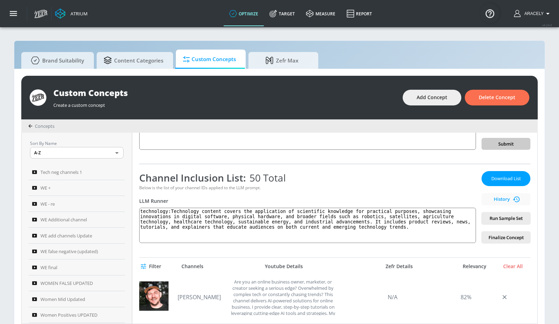
scroll to position [71, 0]
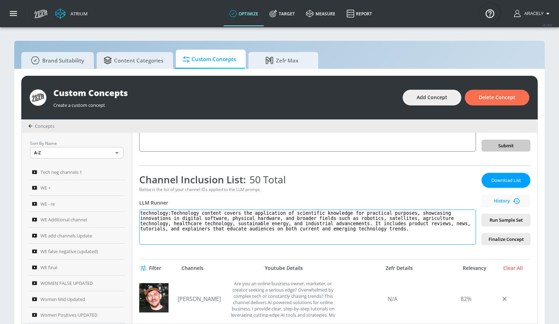
drag, startPoint x: 175, startPoint y: 212, endPoint x: 189, endPoint y: 243, distance: 34.5
click at [189, 243] on textarea "technology:Technology content covers the application of scientific knowledge fo…" at bounding box center [307, 227] width 337 height 35
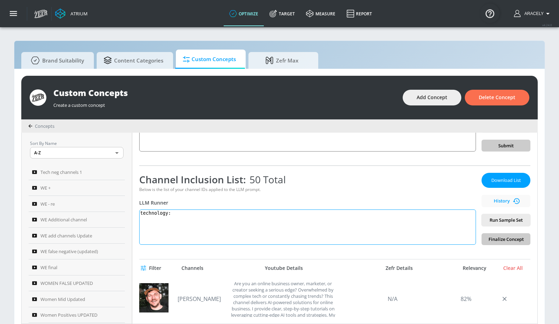
paste textarea "Technology content explores the application of scientific knowledge for practic…"
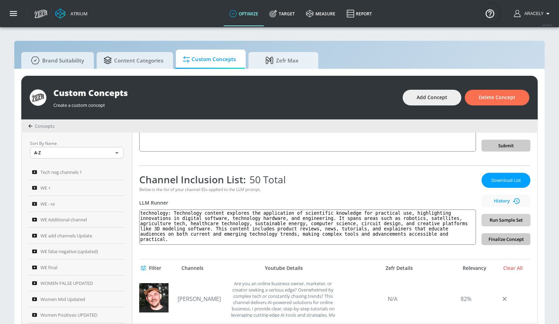
click at [433, 218] on span "Run Sample Set" at bounding box center [507, 220] width 38 height 8
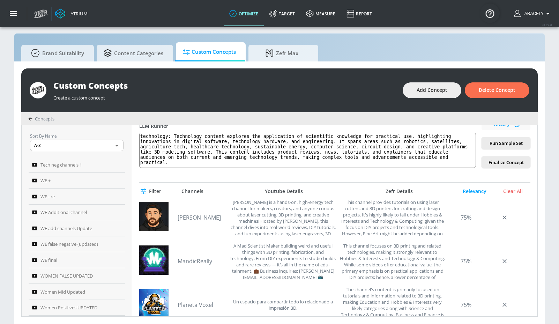
scroll to position [93, 0]
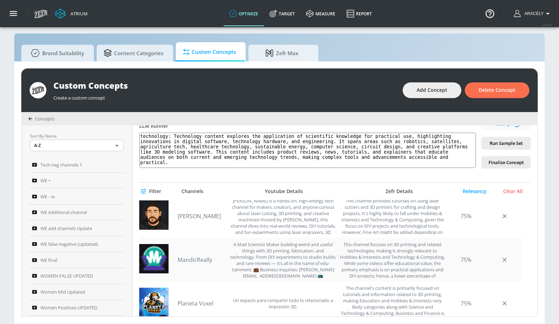
click at [202, 261] on link "MandicReally" at bounding box center [202, 260] width 49 height 8
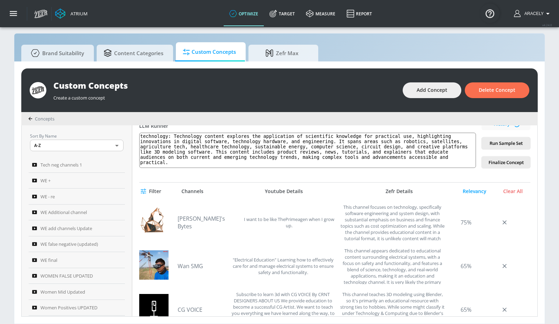
scroll to position [361, 0]
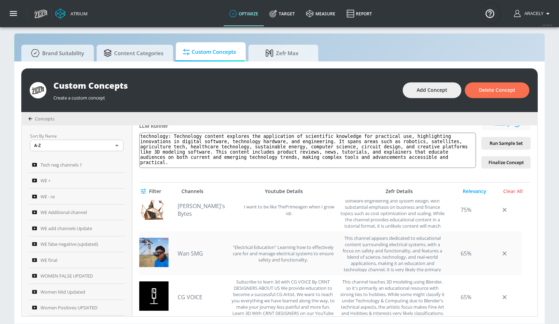
click at [197, 255] on link "Wan SMG" at bounding box center [202, 254] width 49 height 8
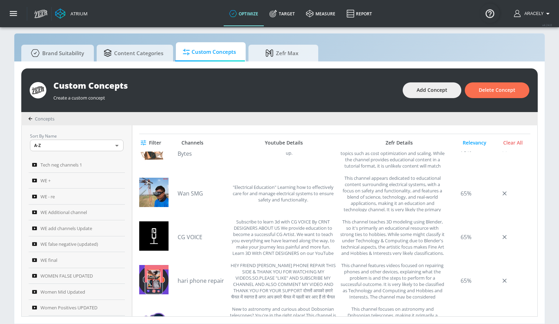
scroll to position [374, 0]
click at [205, 239] on link "CG VOICE" at bounding box center [202, 237] width 49 height 8
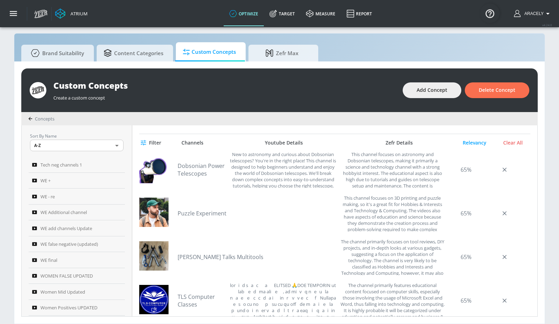
scroll to position [393, 0]
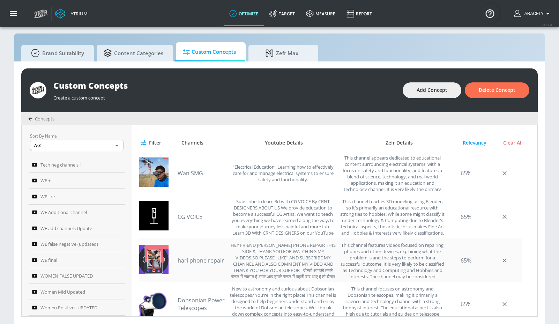
click at [213, 258] on link "hari phone repair" at bounding box center [202, 261] width 49 height 8
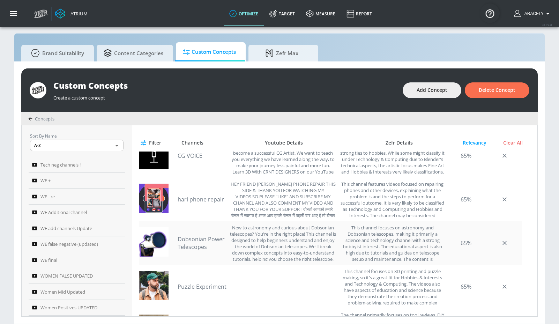
scroll to position [455, 0]
click at [198, 235] on link "Dobsonian Power Telescopes" at bounding box center [202, 241] width 49 height 15
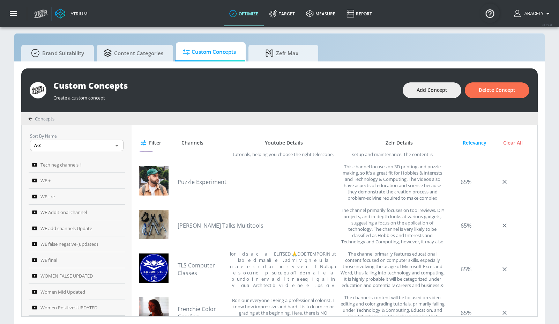
scroll to position [559, 0]
click at [214, 182] on link "Puzzle Experiment" at bounding box center [202, 182] width 49 height 8
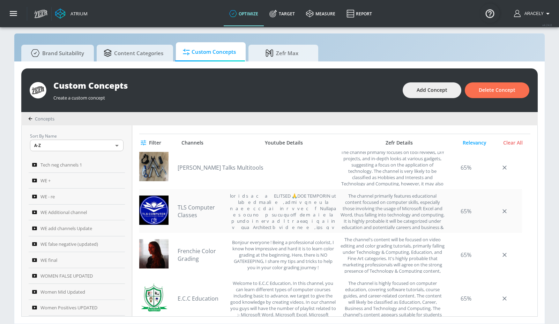
click at [195, 208] on link "TLS Computer Classes" at bounding box center [202, 211] width 49 height 15
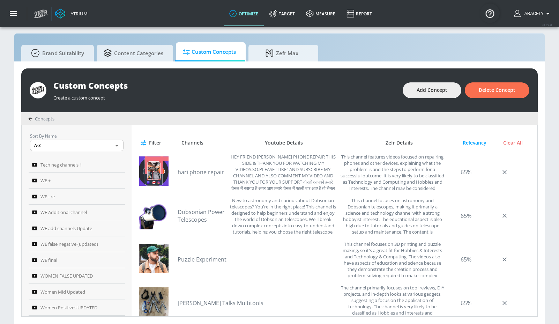
scroll to position [481, 0]
click at [213, 258] on link "Puzzle Experiment" at bounding box center [202, 260] width 49 height 8
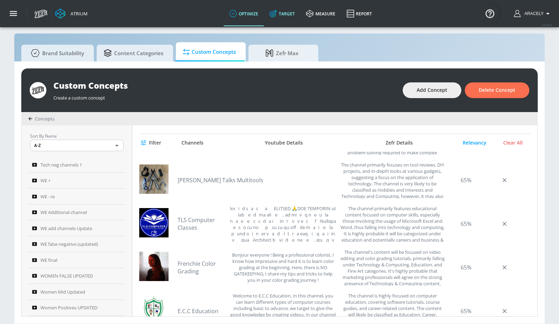
scroll to position [620, 0]
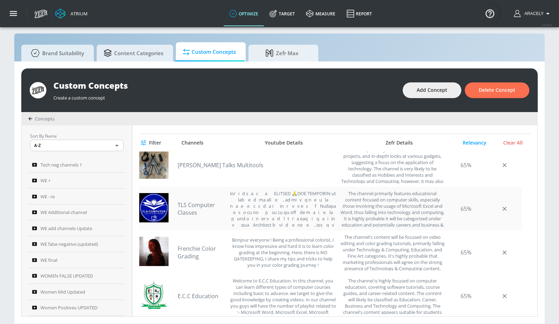
click at [190, 208] on link "TLS Computer Classes" at bounding box center [202, 208] width 49 height 15
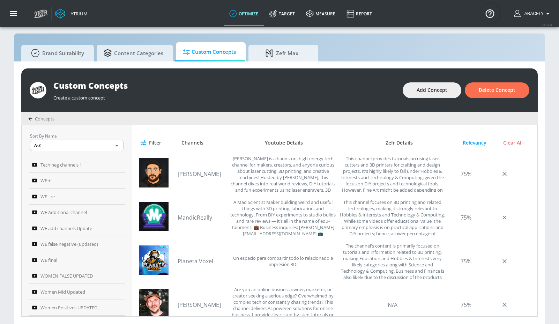
scroll to position [0, 0]
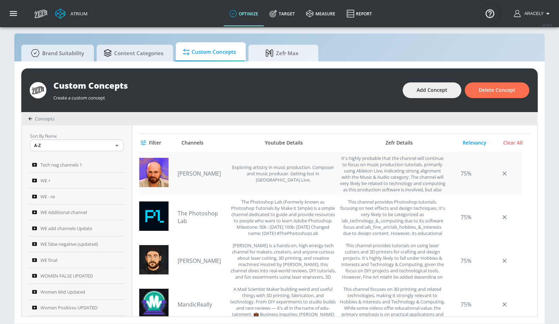
click at [197, 173] on link "[PERSON_NAME]" at bounding box center [202, 174] width 49 height 8
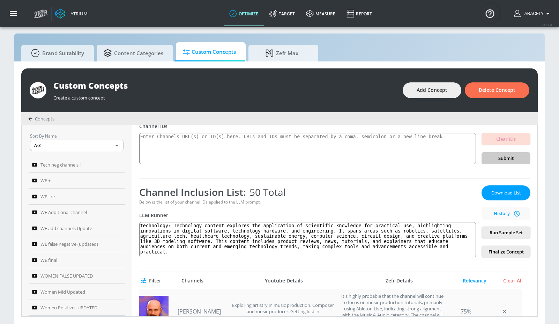
scroll to position [57, 0]
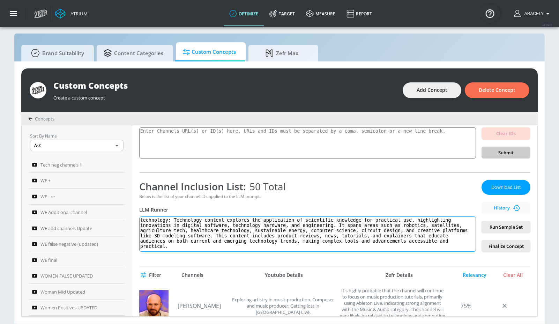
drag, startPoint x: 177, startPoint y: 220, endPoint x: 177, endPoint y: 258, distance: 37.7
click at [177, 258] on div "tech positive / mid Link an existing Targeting Set Not selected none ​ Channel …" at bounding box center [334, 220] width 405 height 191
paste textarea "and engineering knowledge for practical purposes, focusing on innovations in di…"
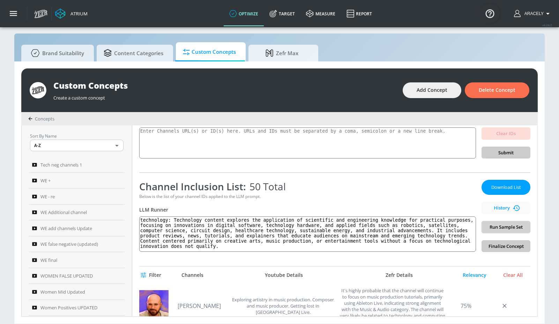
click at [433, 230] on span "Run Sample Set" at bounding box center [507, 227] width 38 height 8
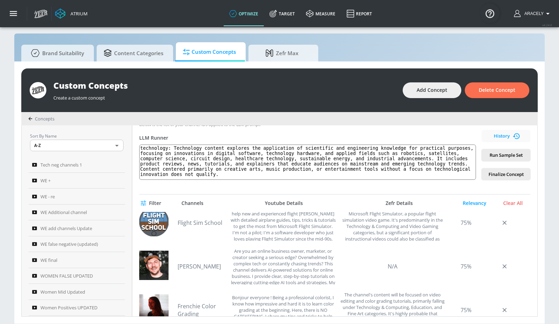
scroll to position [150, 0]
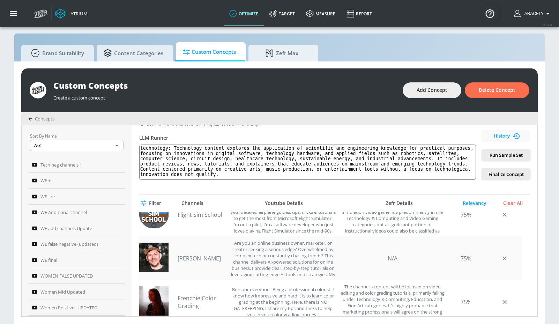
click at [203, 257] on link "[PERSON_NAME]" at bounding box center [202, 259] width 49 height 8
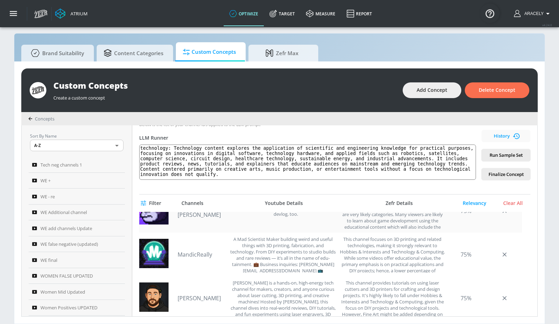
scroll to position [285, 0]
click at [208, 252] on link "MandicReally" at bounding box center [202, 254] width 49 height 8
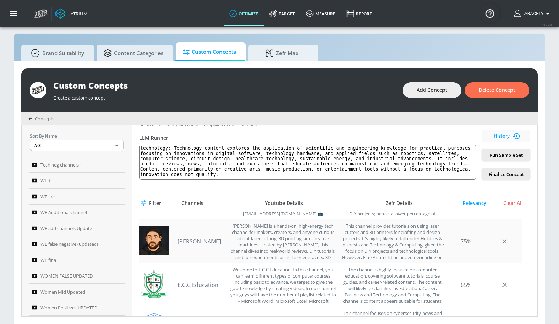
scroll to position [343, 0]
click at [201, 240] on link "[PERSON_NAME]" at bounding box center [202, 240] width 49 height 8
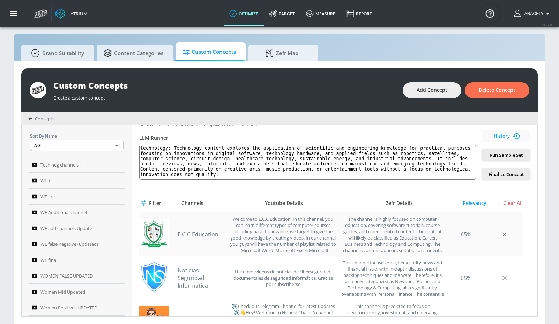
scroll to position [397, 0]
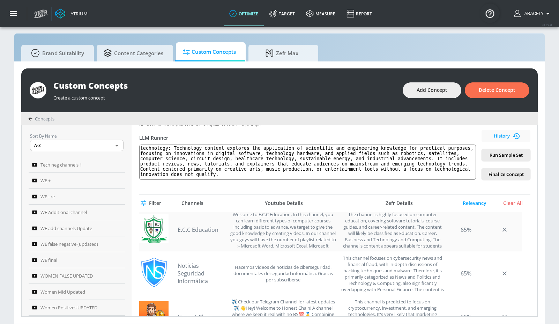
click at [214, 230] on link "E.C.C Education" at bounding box center [202, 230] width 49 height 8
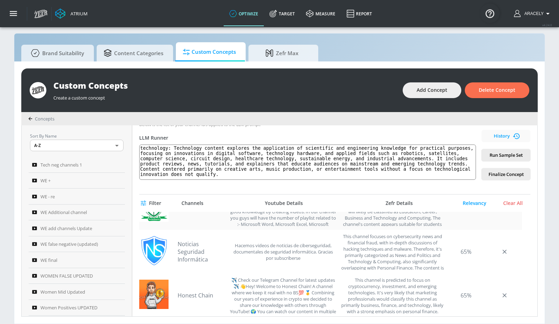
scroll to position [419, 0]
click at [190, 254] on link "Noticias Seguridad Informática" at bounding box center [202, 251] width 49 height 23
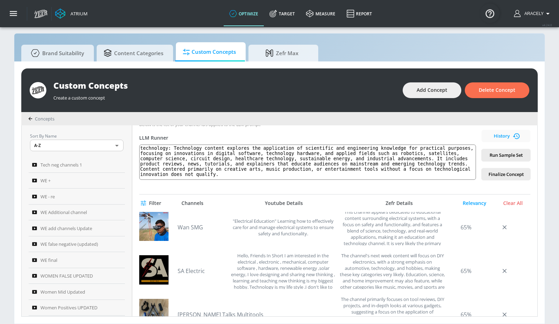
scroll to position [977, 0]
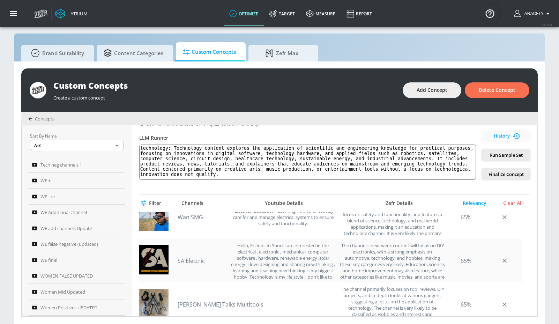
click at [199, 260] on link "SA Electric" at bounding box center [202, 261] width 49 height 8
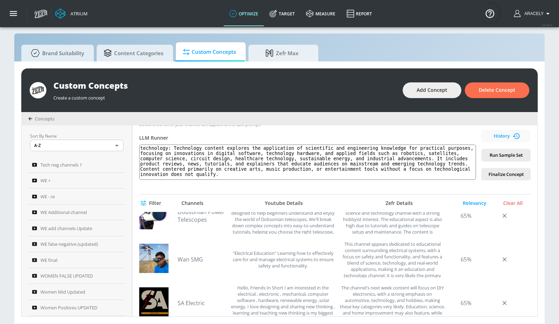
scroll to position [937, 0]
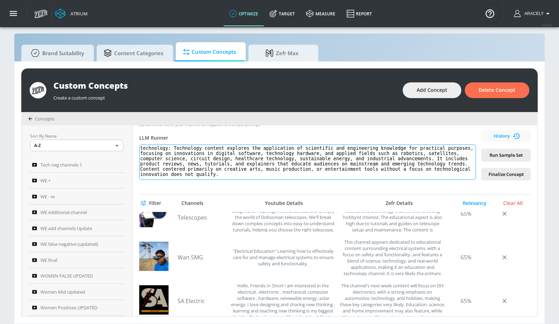
drag, startPoint x: 178, startPoint y: 148, endPoint x: 195, endPoint y: 190, distance: 44.9
click at [195, 190] on div "tech positive / mid Link an existing Targeting Set Not selected none ​ Channel …" at bounding box center [334, 220] width 405 height 191
paste textarea ", engineering, and computing knowledge for practical purposes, focusing on inno…"
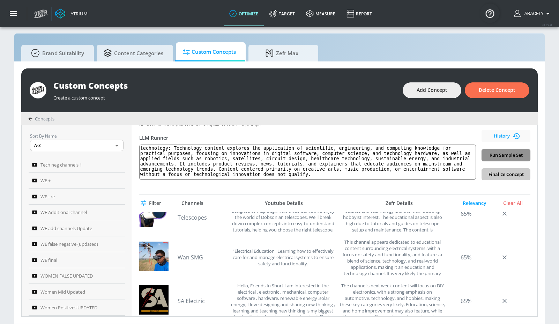
click at [433, 157] on span "Run Sample Set" at bounding box center [507, 155] width 38 height 8
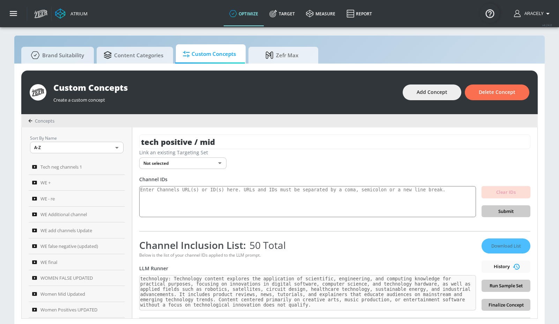
scroll to position [33, 0]
click at [118, 135] on icon "button" at bounding box center [120, 135] width 6 height 6
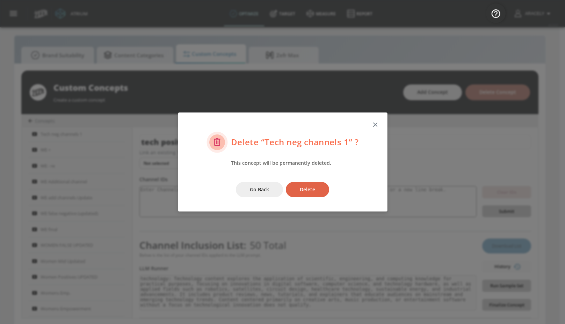
click at [304, 193] on span "Delete" at bounding box center [307, 189] width 15 height 9
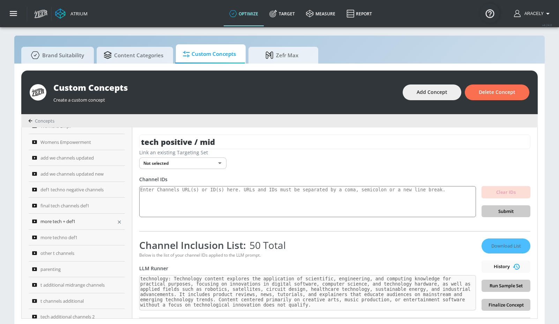
scroll to position [181, 0]
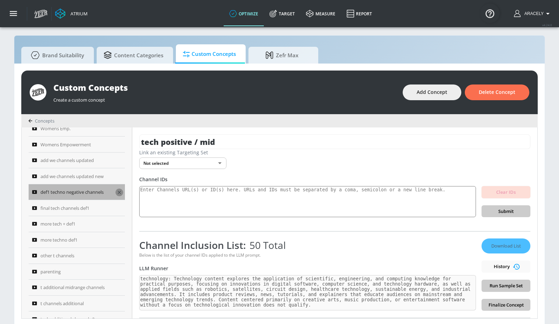
click at [118, 192] on icon "button" at bounding box center [119, 192] width 3 height 3
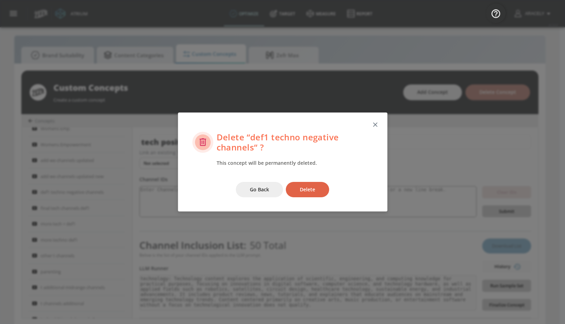
click at [301, 190] on span "Delete" at bounding box center [307, 189] width 15 height 9
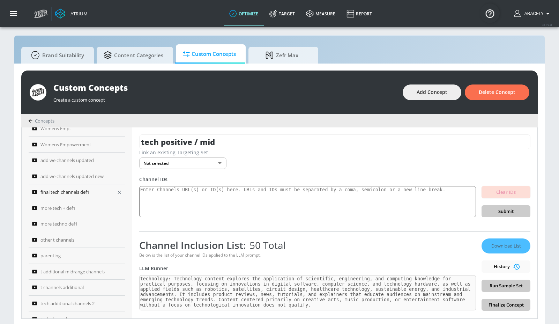
click at [118, 192] on icon "button" at bounding box center [119, 192] width 3 height 3
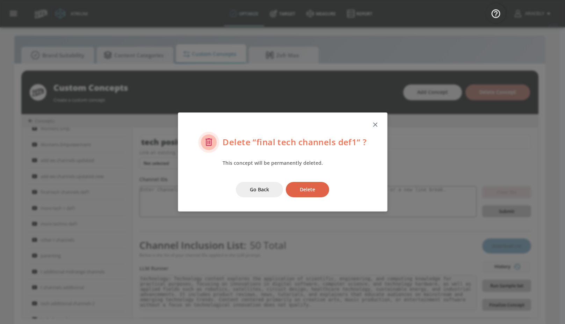
click at [321, 193] on button "Delete" at bounding box center [307, 190] width 43 height 16
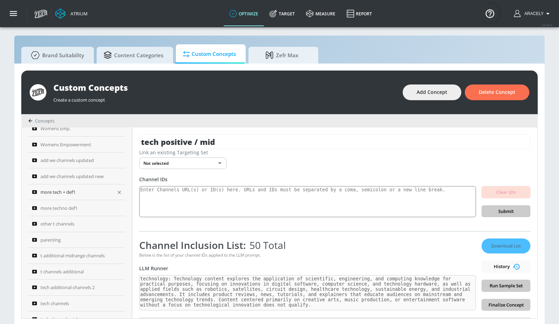
click at [117, 193] on icon "button" at bounding box center [120, 193] width 6 height 6
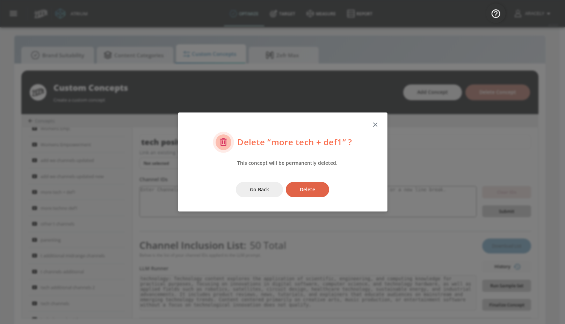
click at [313, 192] on span "Delete" at bounding box center [307, 189] width 15 height 9
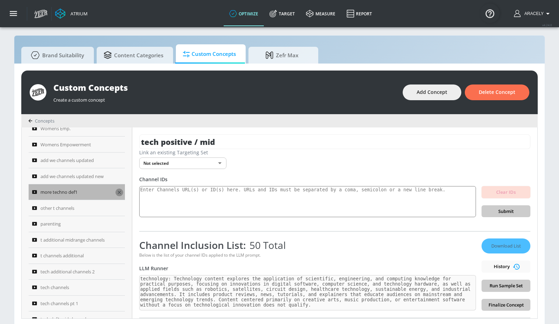
click at [118, 191] on icon "button" at bounding box center [119, 192] width 3 height 3
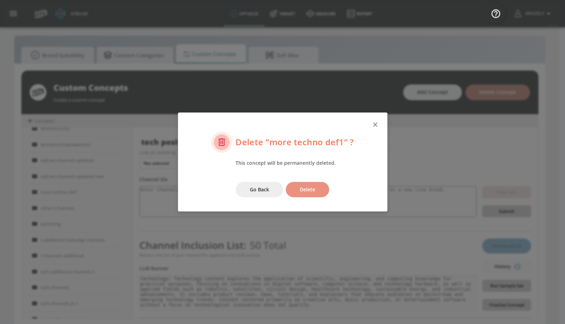
click at [306, 193] on span "Delete" at bounding box center [307, 189] width 15 height 9
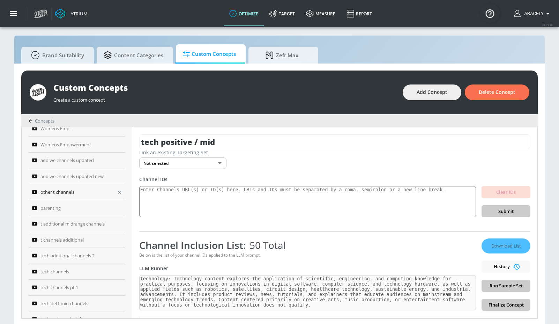
click at [118, 192] on icon "button" at bounding box center [120, 193] width 6 height 6
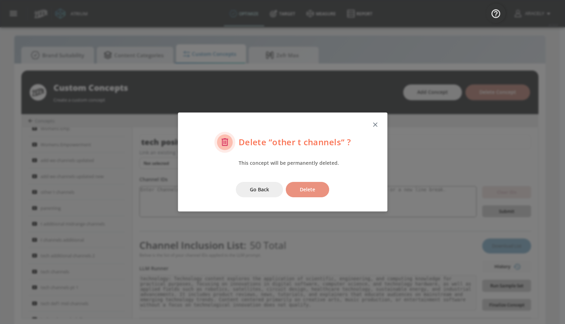
click at [300, 189] on span "Delete" at bounding box center [307, 189] width 15 height 9
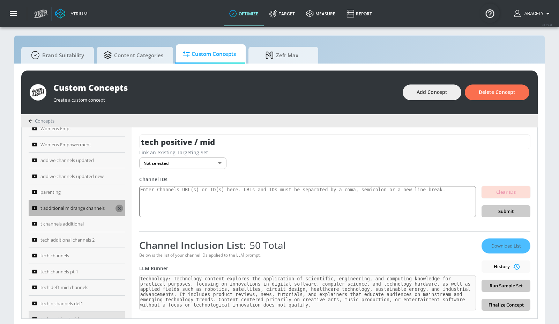
click at [119, 206] on icon "button" at bounding box center [120, 209] width 6 height 6
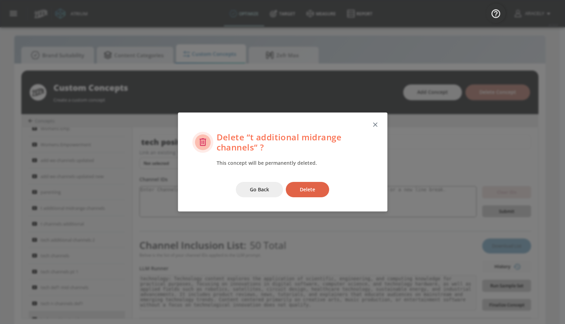
click at [306, 191] on span "Delete" at bounding box center [307, 189] width 15 height 9
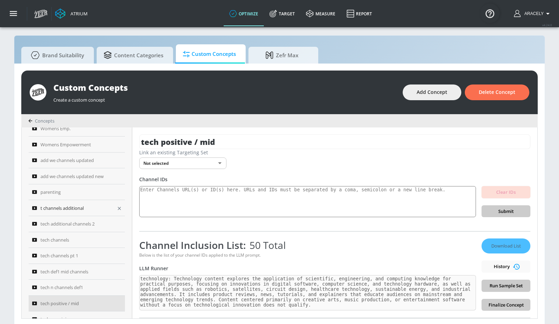
click at [117, 207] on icon "button" at bounding box center [120, 209] width 6 height 6
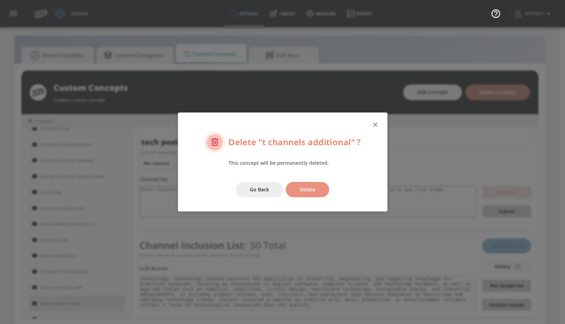
click at [298, 193] on button "Delete" at bounding box center [307, 190] width 43 height 16
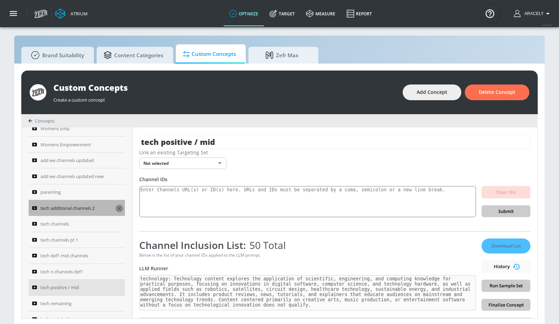
click at [118, 209] on icon "button" at bounding box center [119, 208] width 3 height 3
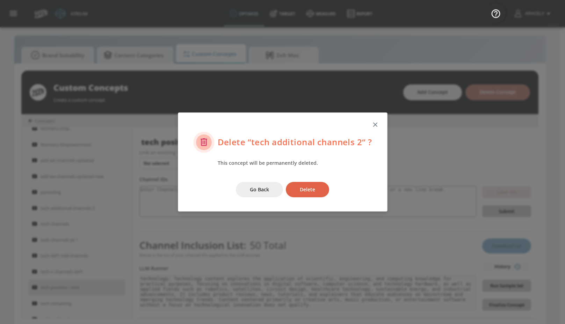
click at [312, 195] on button "Delete" at bounding box center [307, 190] width 43 height 16
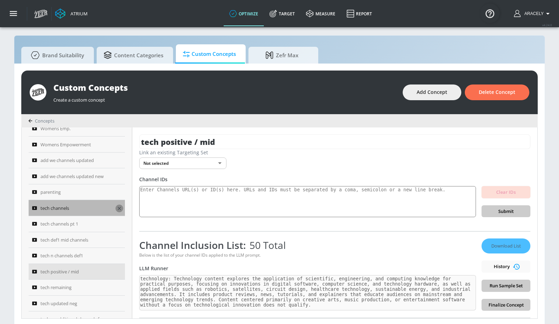
click at [119, 206] on icon "button" at bounding box center [120, 209] width 6 height 6
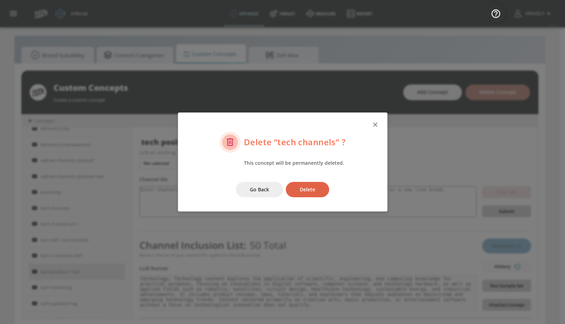
click at [296, 190] on button "Delete" at bounding box center [307, 190] width 43 height 16
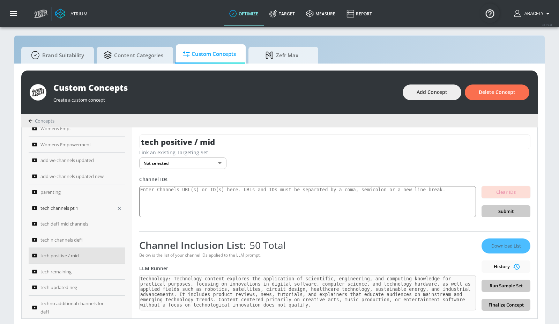
click at [118, 207] on icon "button" at bounding box center [119, 208] width 3 height 3
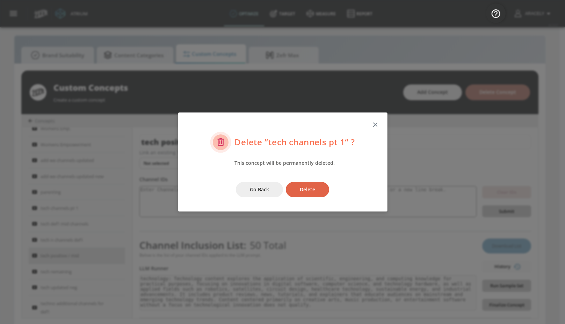
click at [303, 191] on span "Delete" at bounding box center [307, 189] width 15 height 9
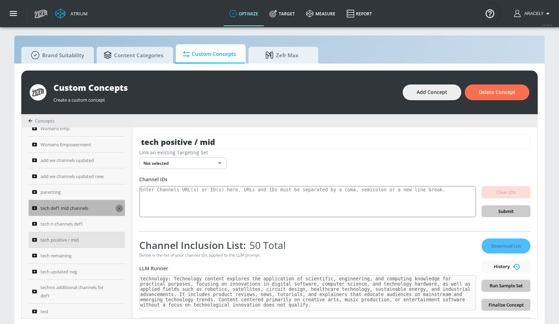
click at [118, 208] on icon "button" at bounding box center [119, 208] width 3 height 3
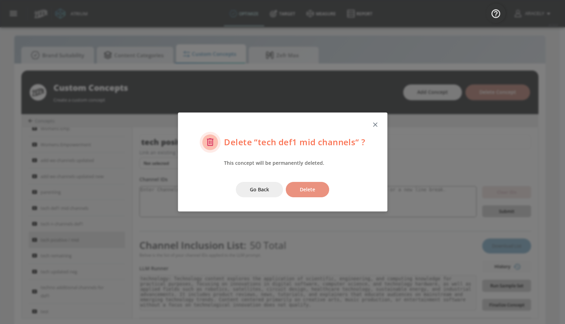
click at [311, 184] on button "Delete" at bounding box center [307, 190] width 43 height 16
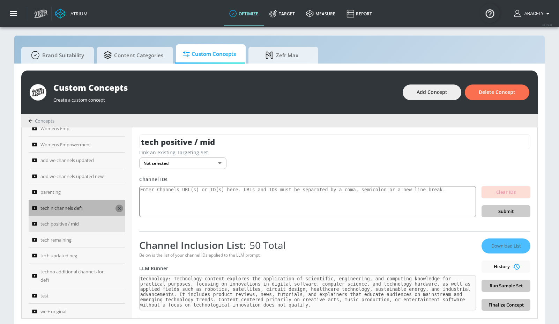
click at [118, 208] on icon "button" at bounding box center [119, 208] width 3 height 3
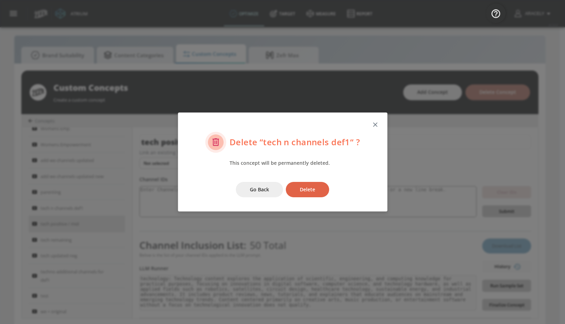
click at [302, 192] on span "Delete" at bounding box center [307, 189] width 15 height 9
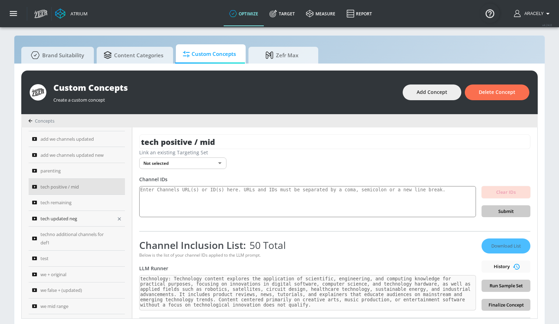
scroll to position [208, 0]
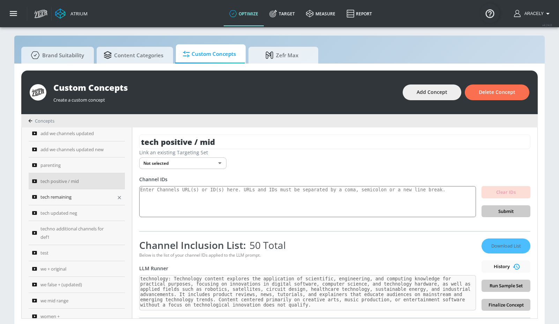
click at [118, 197] on icon "button" at bounding box center [120, 198] width 6 height 6
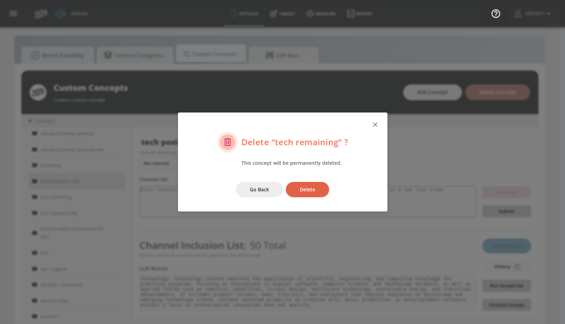
click at [322, 189] on button "Delete" at bounding box center [307, 190] width 43 height 16
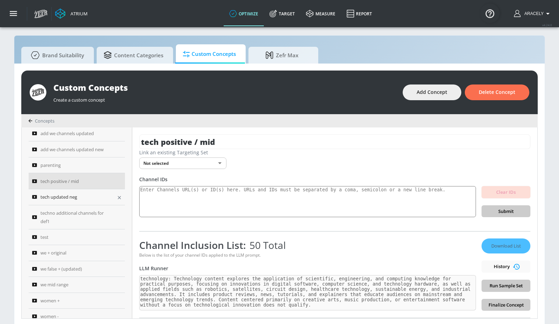
click at [117, 197] on icon "button" at bounding box center [120, 198] width 6 height 6
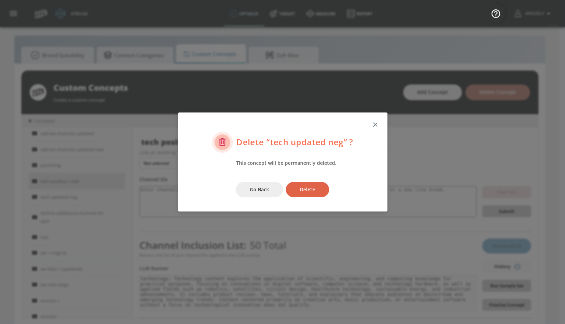
click at [315, 186] on span "Delete" at bounding box center [307, 189] width 15 height 9
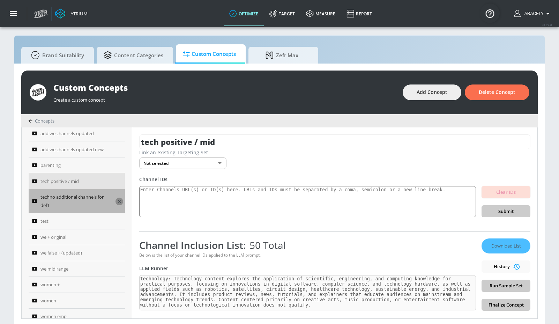
click at [119, 202] on icon "button" at bounding box center [120, 202] width 6 height 6
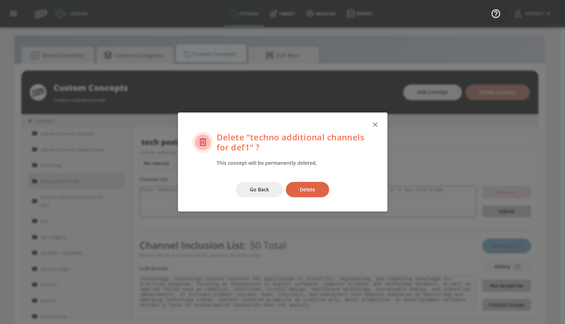
click at [308, 191] on span "Delete" at bounding box center [307, 189] width 15 height 9
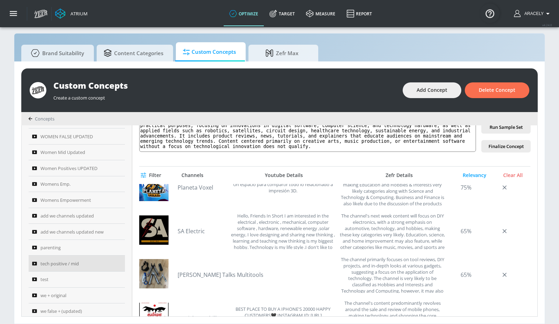
scroll to position [499, 0]
click at [191, 230] on link "SA Electric" at bounding box center [202, 231] width 49 height 8
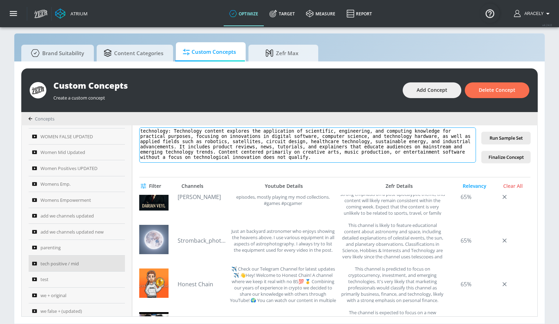
scroll to position [140, 0]
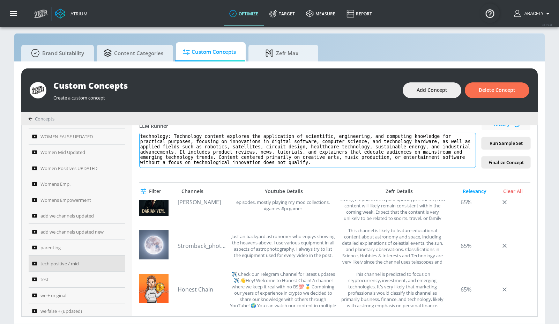
drag, startPoint x: 177, startPoint y: 137, endPoint x: 213, endPoint y: 195, distance: 67.3
click at [213, 195] on div "tech positive / mid Link an existing Targeting Set Not selected none ​ Channel …" at bounding box center [334, 220] width 405 height 191
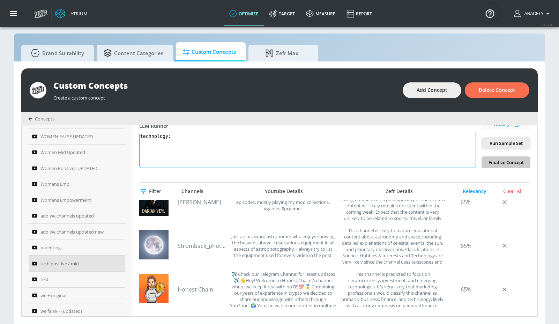
paste textarea "Technology content includes electronics product reviews, tech news, tutorials, …"
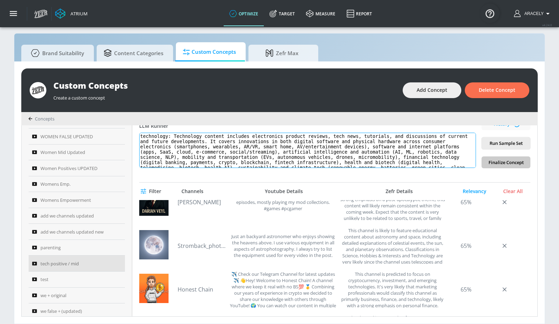
scroll to position [138, 0]
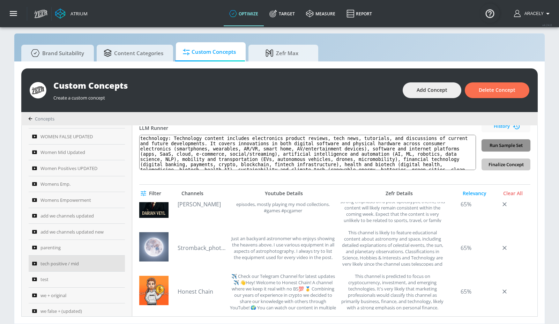
click at [433, 147] on button "Run Sample Set" at bounding box center [506, 145] width 49 height 12
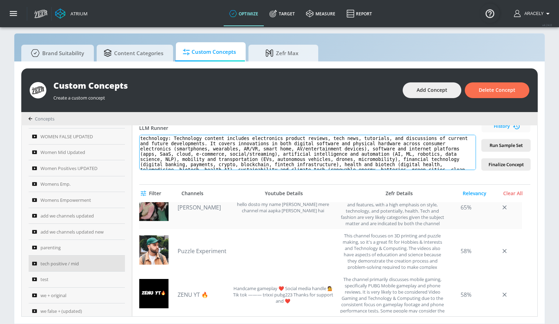
scroll to position [19, 0]
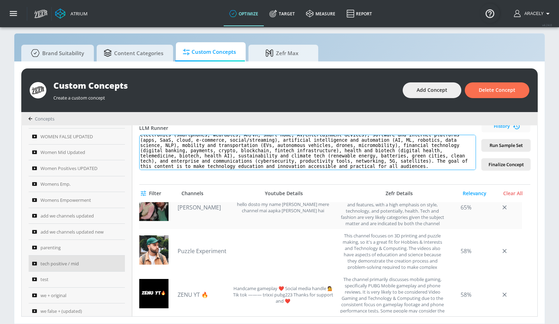
drag, startPoint x: 178, startPoint y: 138, endPoint x: 192, endPoint y: 207, distance: 70.9
click at [192, 207] on div "tech positive / mid Link an existing Targeting Set Not selected none ​ Channel …" at bounding box center [334, 220] width 405 height 191
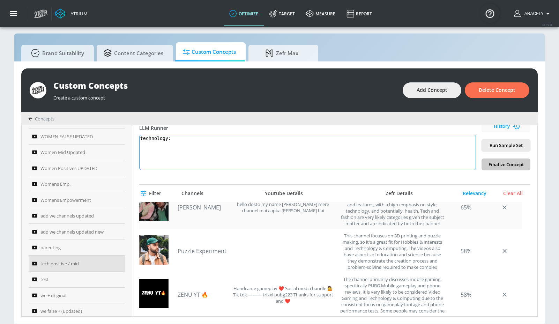
scroll to position [0, 0]
paste textarea "Technology content includes electronics product reviews, tech news, tutorials, …"
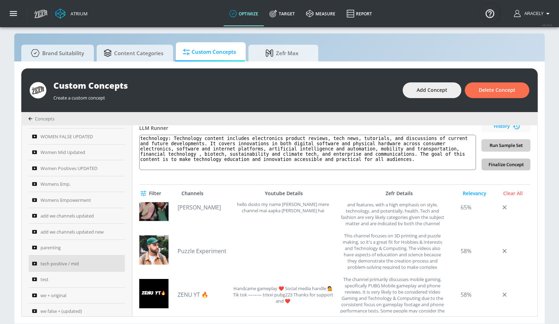
click at [433, 144] on span "Run Sample Set" at bounding box center [507, 145] width 38 height 8
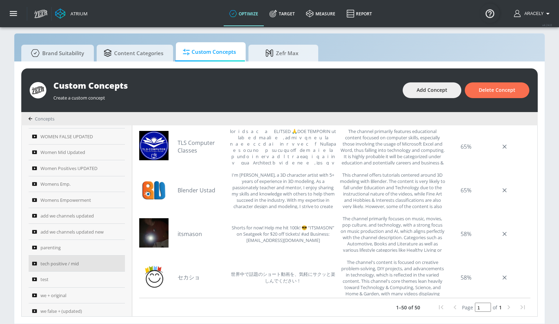
scroll to position [1079, 0]
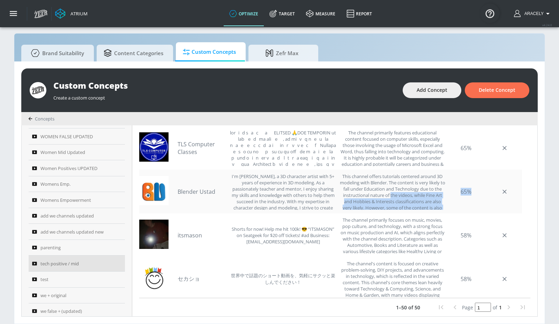
drag, startPoint x: 397, startPoint y: 193, endPoint x: 448, endPoint y: 208, distance: 53.3
click at [433, 209] on div "Blender Ustad I'm [PERSON_NAME], a 3D character artist with 5+ years of experie…" at bounding box center [330, 192] width 383 height 44
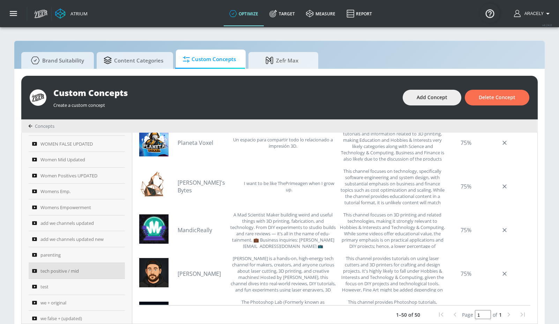
scroll to position [0, 0]
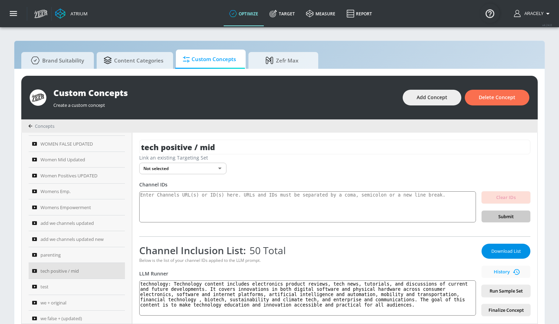
click at [433, 247] on span "Download List" at bounding box center [506, 251] width 35 height 8
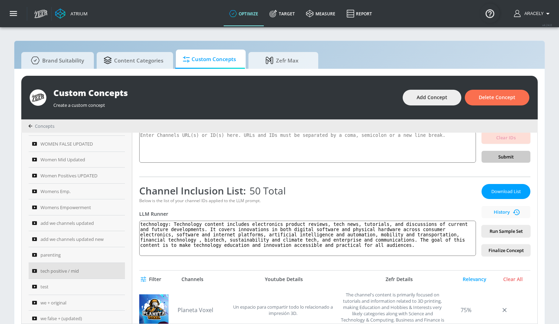
scroll to position [72, 0]
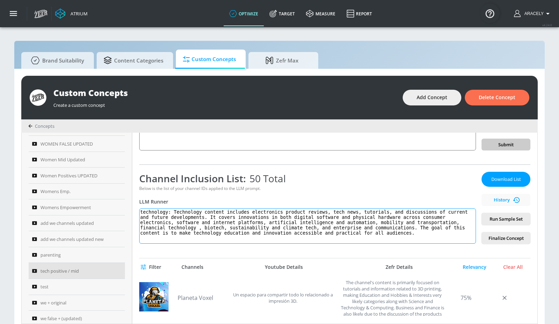
drag, startPoint x: 177, startPoint y: 212, endPoint x: 195, endPoint y: 246, distance: 38.6
click at [195, 246] on div "tech positive / mid Link an existing Targeting Set Not selected none ​ Channel …" at bounding box center [334, 228] width 405 height 191
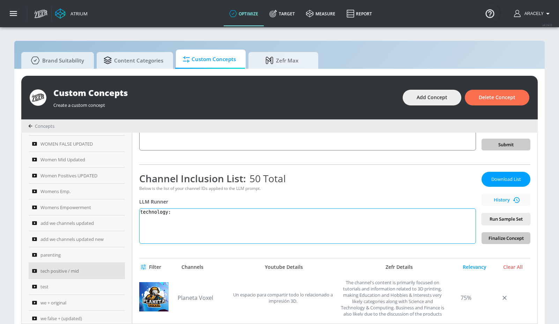
paste textarea "Technology content includes electronics product reviews, tech news, tutorials, …"
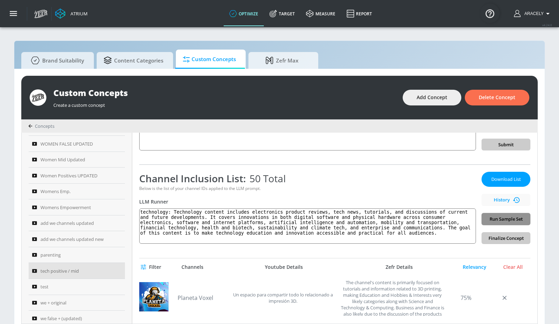
click at [433, 218] on span "Run Sample Set" at bounding box center [507, 219] width 38 height 8
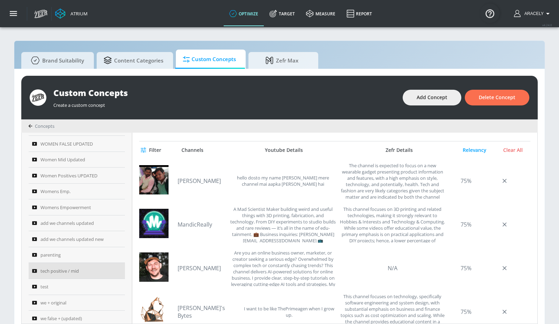
scroll to position [198, 0]
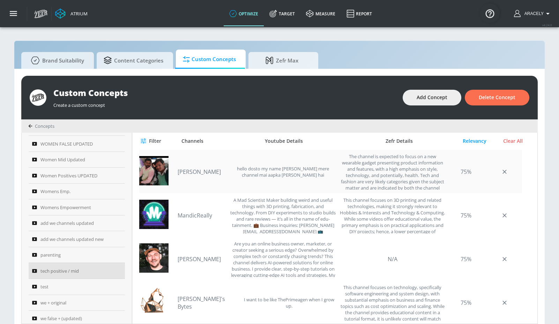
click at [207, 173] on link "[PERSON_NAME]" at bounding box center [202, 172] width 49 height 8
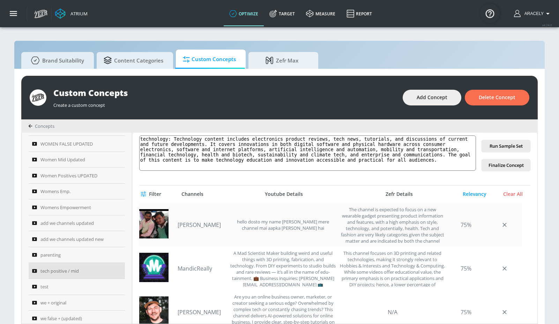
scroll to position [133, 0]
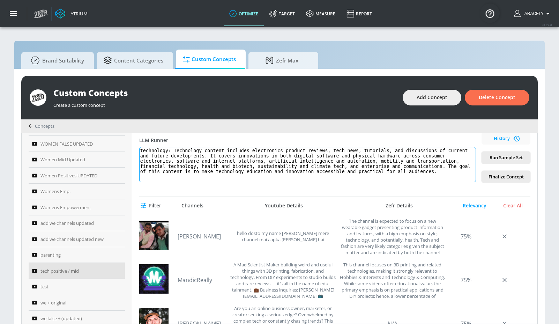
drag, startPoint x: 177, startPoint y: 152, endPoint x: 177, endPoint y: 197, distance: 45.1
click at [177, 197] on div "tech positive / mid Link an existing Targeting Set Not selected none ​ Channel …" at bounding box center [334, 228] width 405 height 191
paste textarea "both current trends and future developments. It encompasses innovations in digi…"
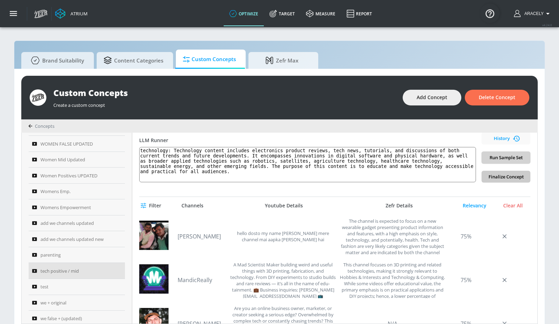
click at [433, 159] on span "Run Sample Set" at bounding box center [507, 158] width 38 height 8
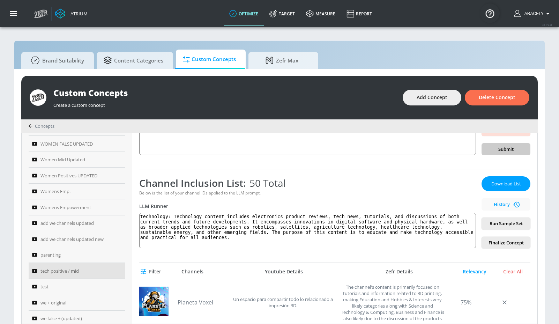
scroll to position [96, 0]
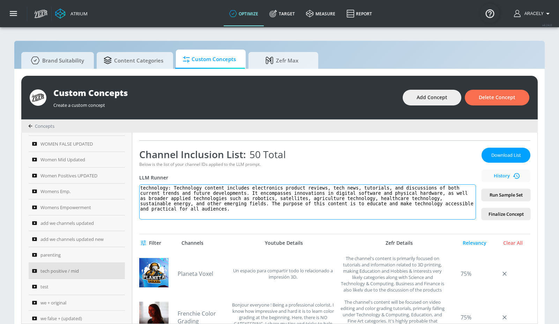
drag, startPoint x: 178, startPoint y: 189, endPoint x: 261, endPoint y: 229, distance: 92.0
click at [261, 229] on div "tech positive / mid Link an existing Targeting Set Not selected none ​ Channel …" at bounding box center [334, 228] width 405 height 191
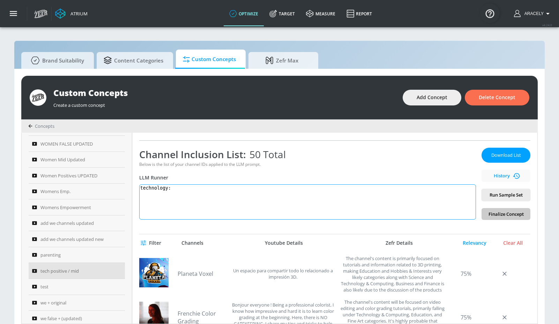
paste textarea "Technology content includes electronics product reviews, tech news, tutorials, …"
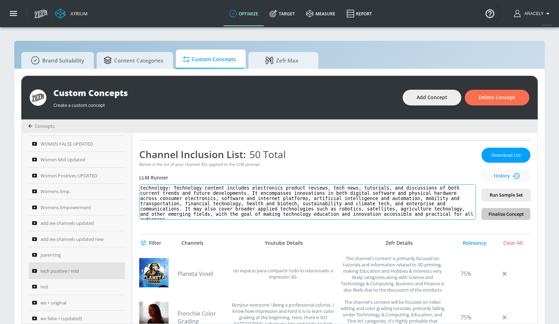
scroll to position [3, 0]
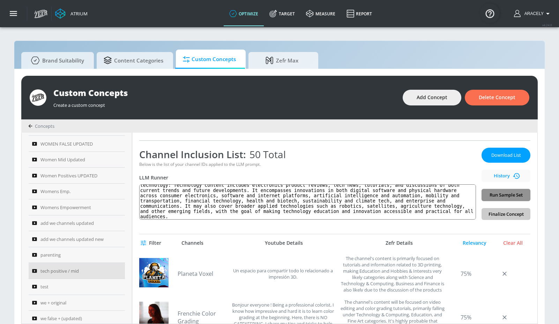
click at [433, 196] on span "Run Sample Set" at bounding box center [507, 195] width 38 height 8
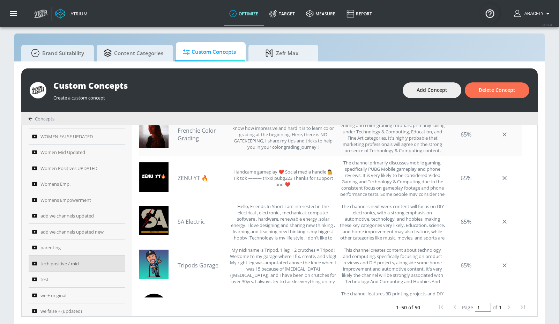
scroll to position [785, 0]
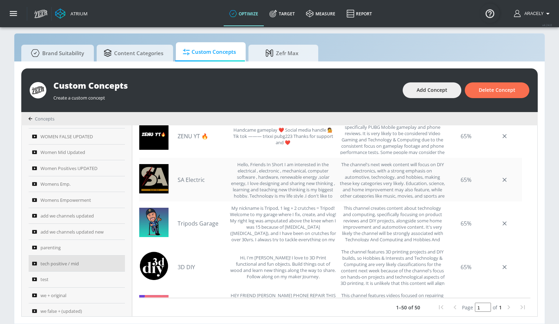
click at [198, 177] on link "SA Electric" at bounding box center [202, 180] width 49 height 8
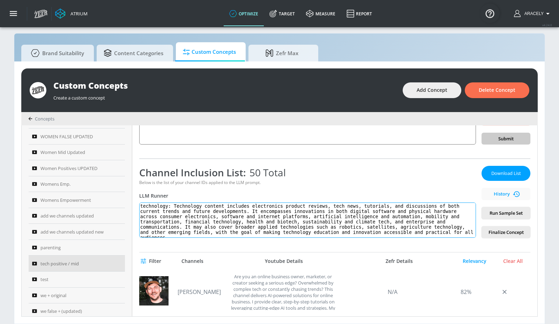
scroll to position [3, 0]
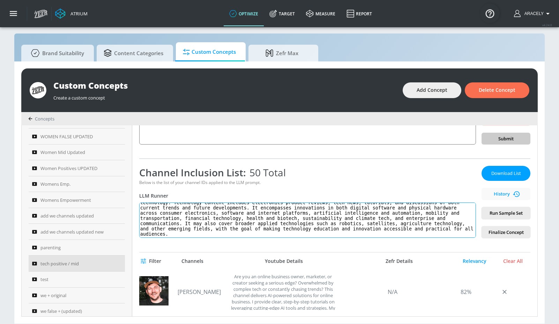
drag, startPoint x: 176, startPoint y: 205, endPoint x: 220, endPoint y: 257, distance: 68.2
click at [220, 257] on div "tech positive / mid Link an existing Targeting Set Not selected none ​ Channel …" at bounding box center [334, 220] width 405 height 191
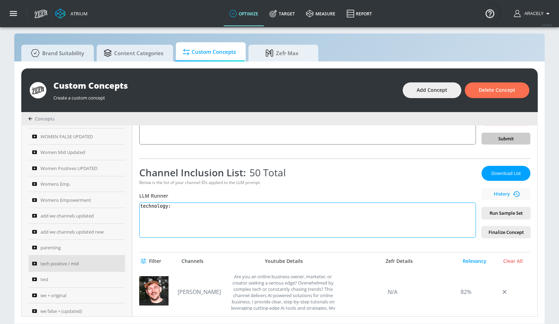
scroll to position [0, 0]
paste textarea "Technology content includes electronics product reviews, tech news, tutorials, …"
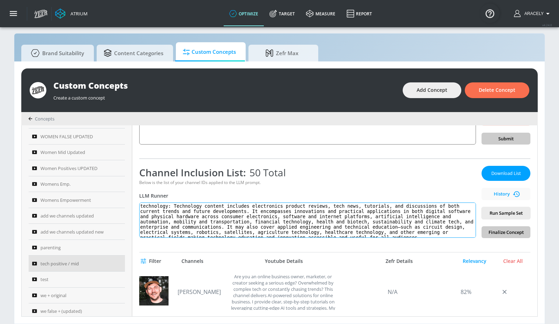
scroll to position [8, 0]
type textarea "technology: Technology content includes electronics product reviews, tech news,…"
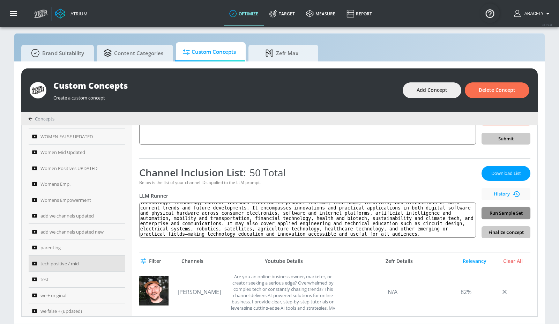
click at [433, 215] on span "Run Sample Set" at bounding box center [507, 213] width 38 height 8
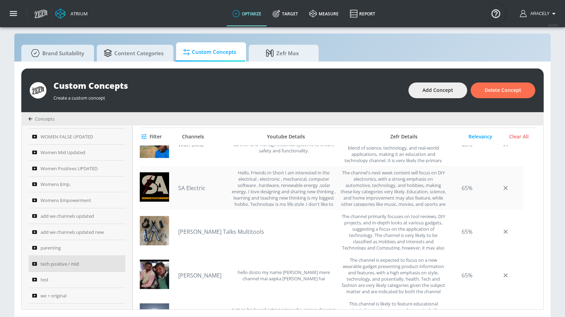
scroll to position [5, 0]
